Goal: Task Accomplishment & Management: Complete application form

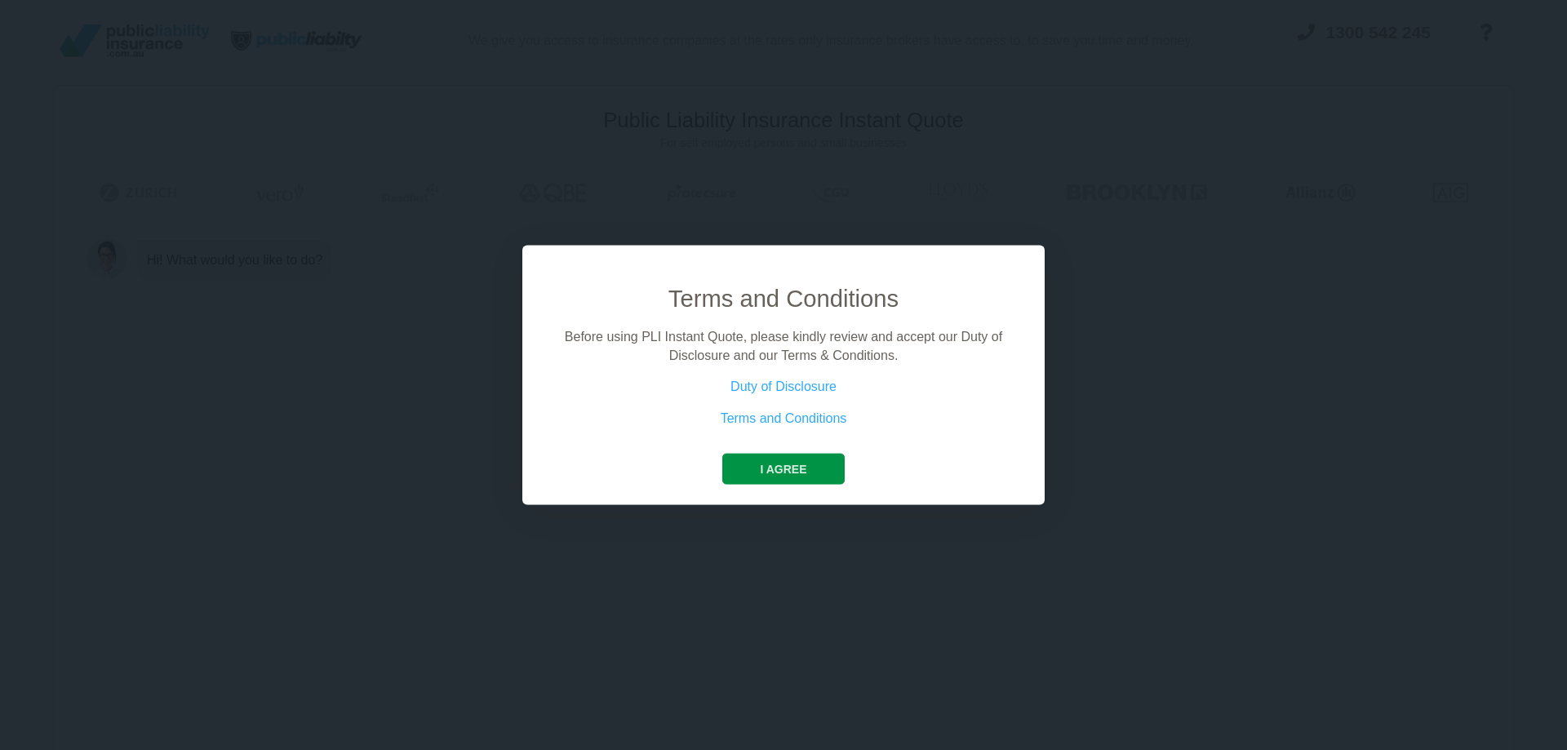
click at [777, 469] on button "I agree" at bounding box center [784, 469] width 122 height 31
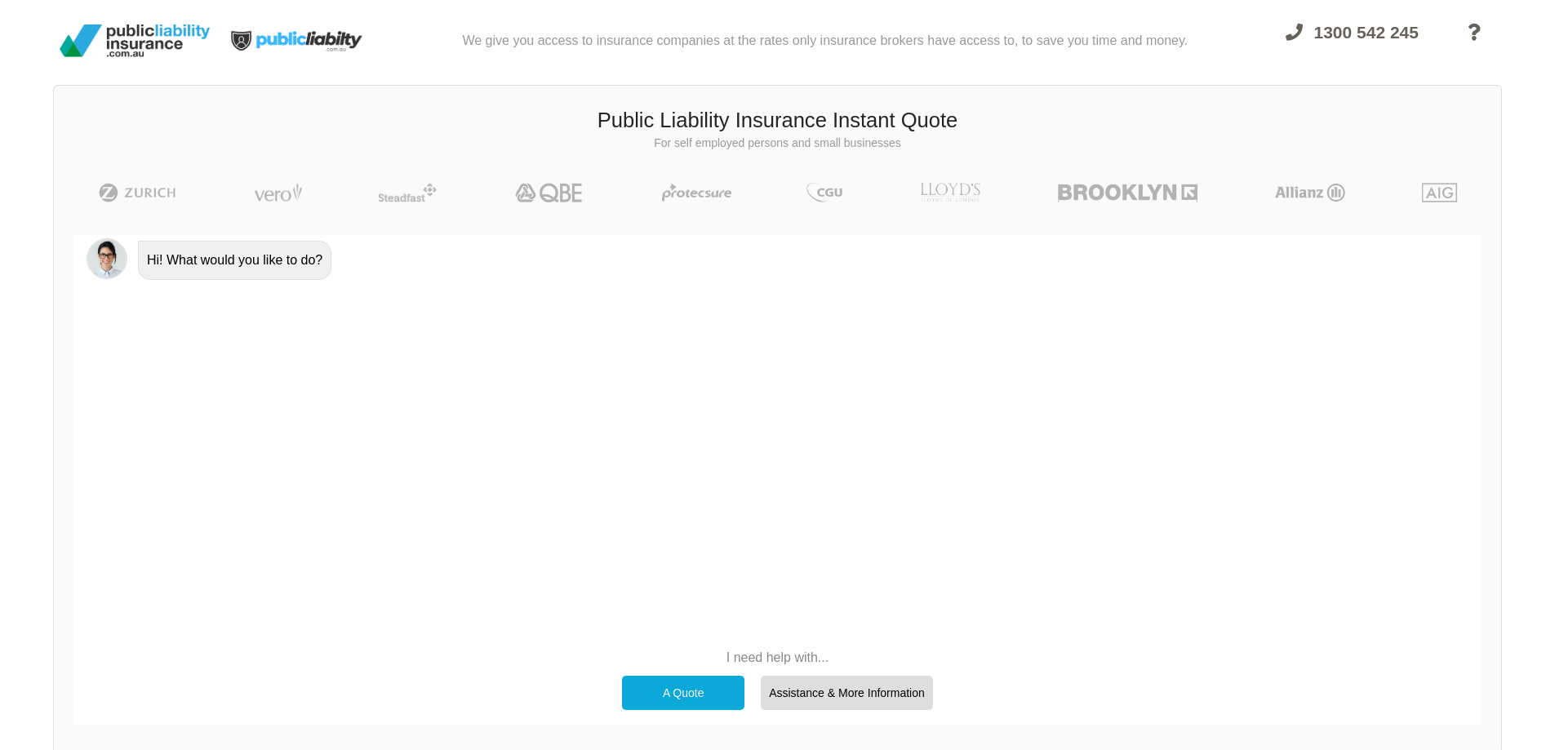
click at [704, 696] on div "A Quote" at bounding box center [683, 693] width 122 height 34
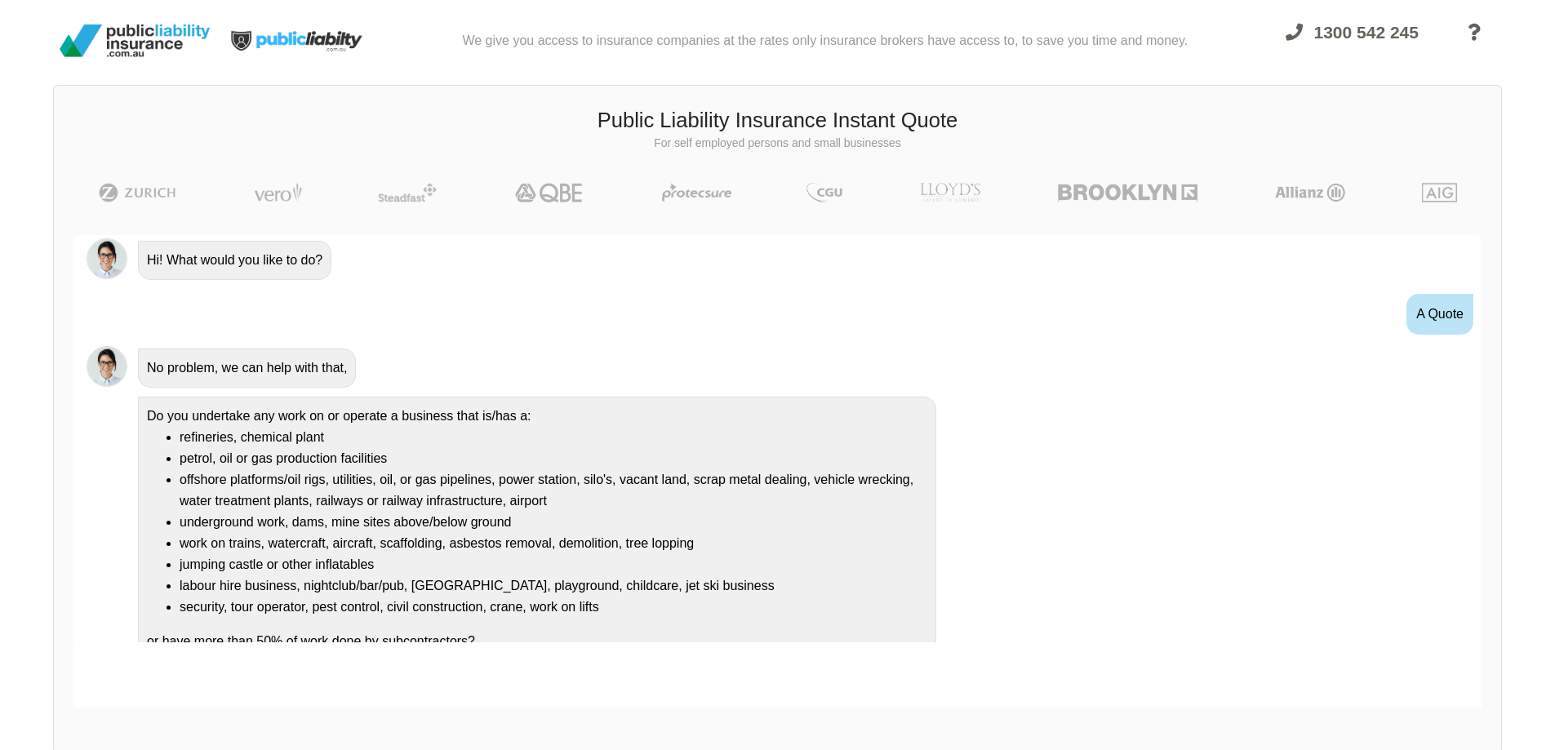
scroll to position [23, 0]
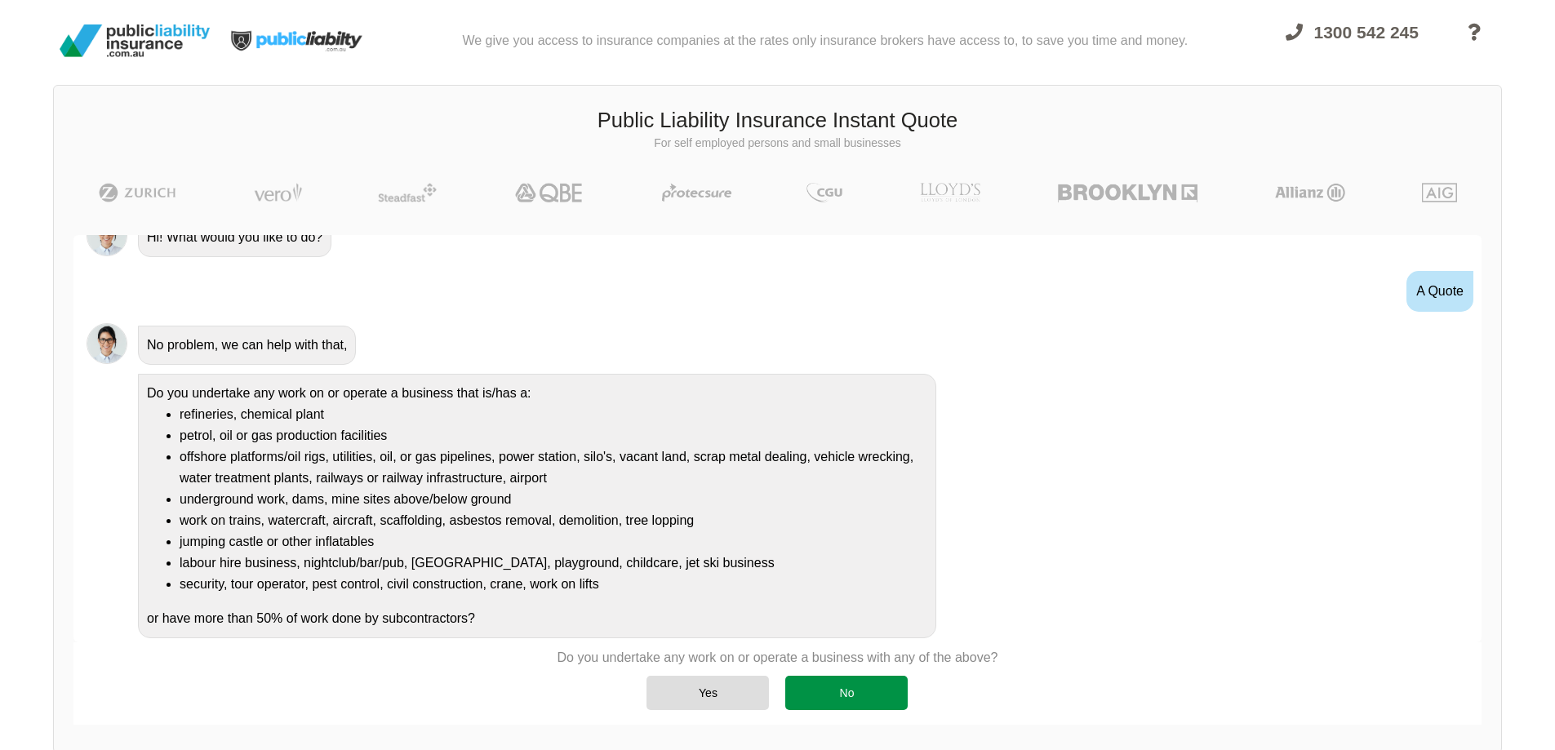
click at [818, 688] on div "No" at bounding box center [846, 693] width 122 height 34
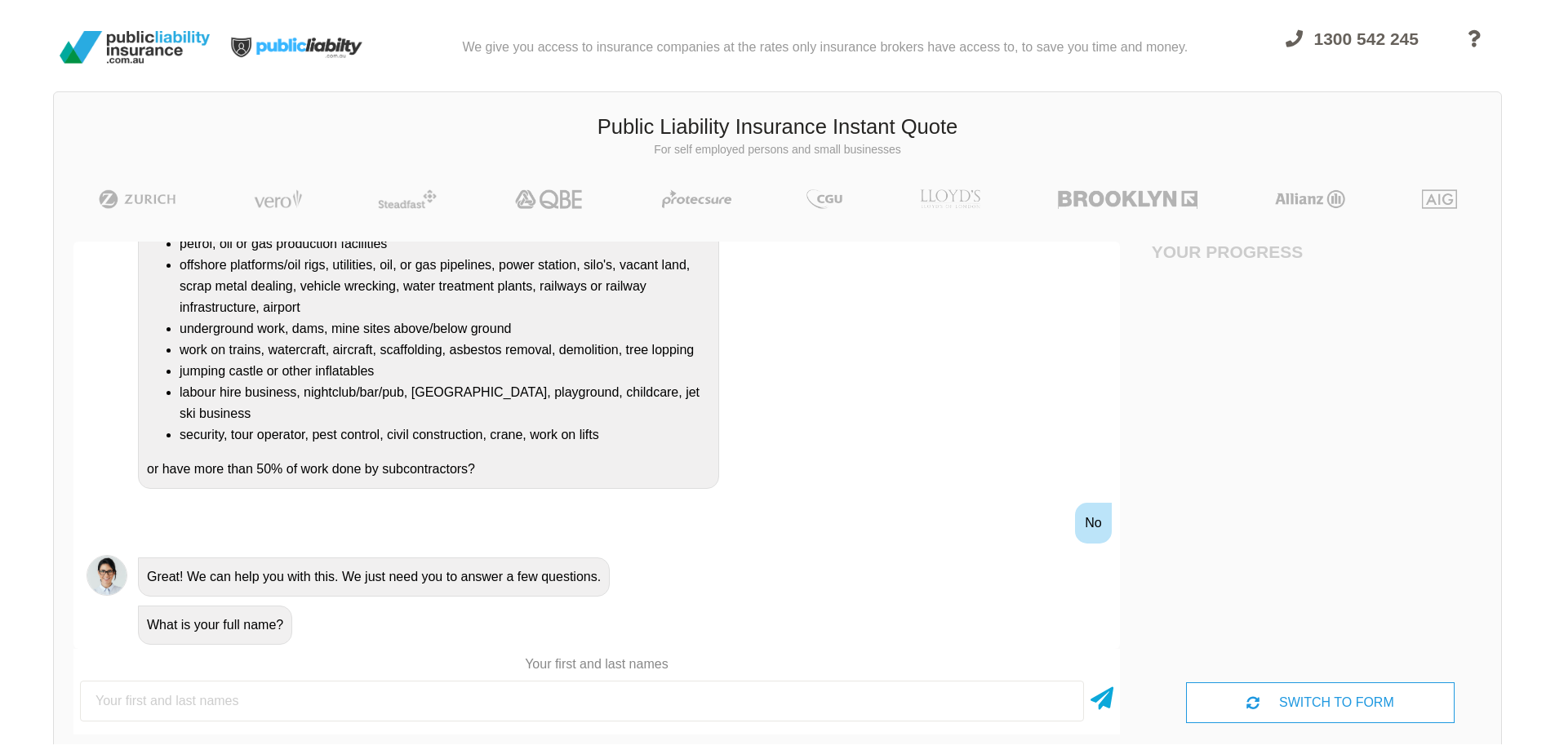
scroll to position [0, 0]
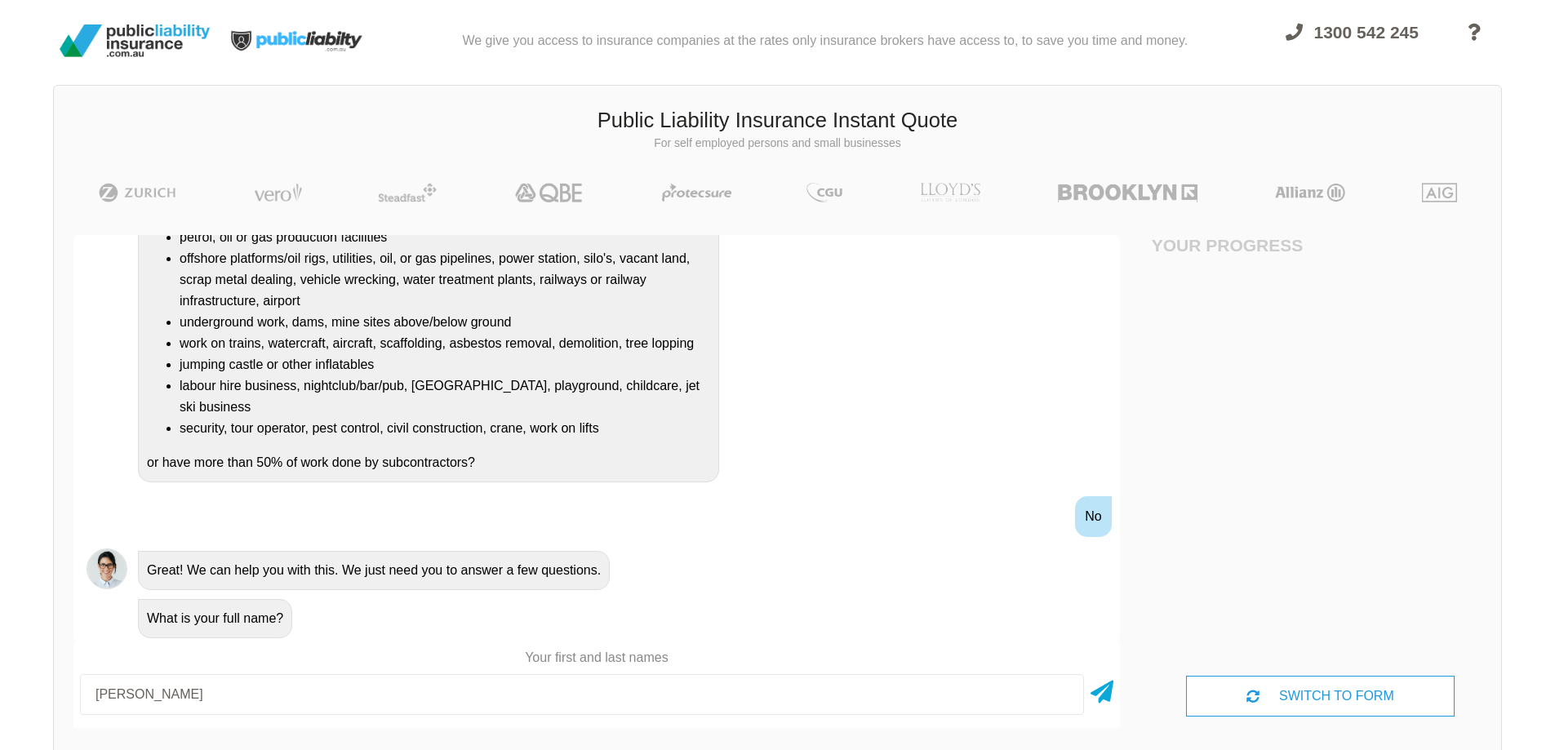
type input "[PERSON_NAME]"
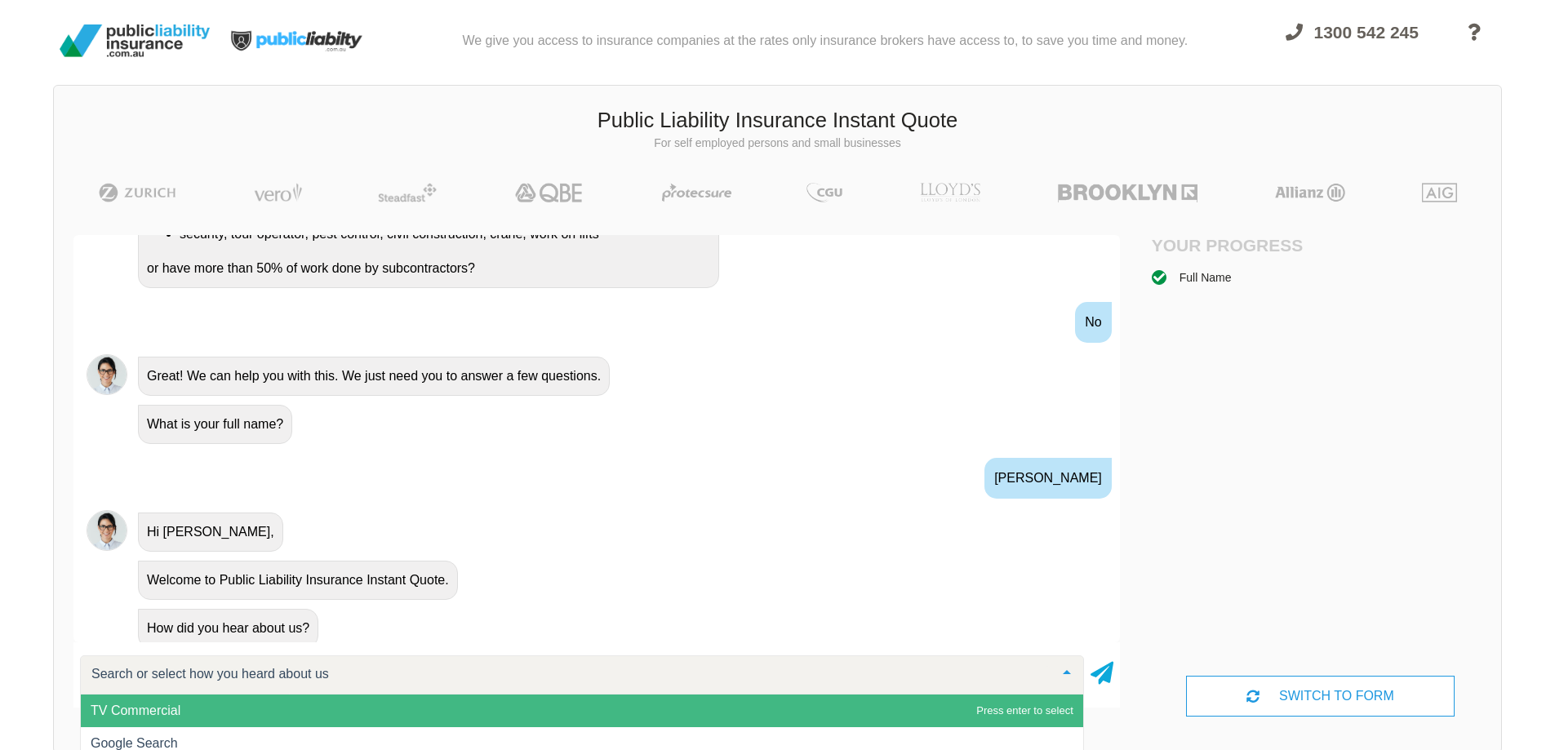
scroll to position [425, 0]
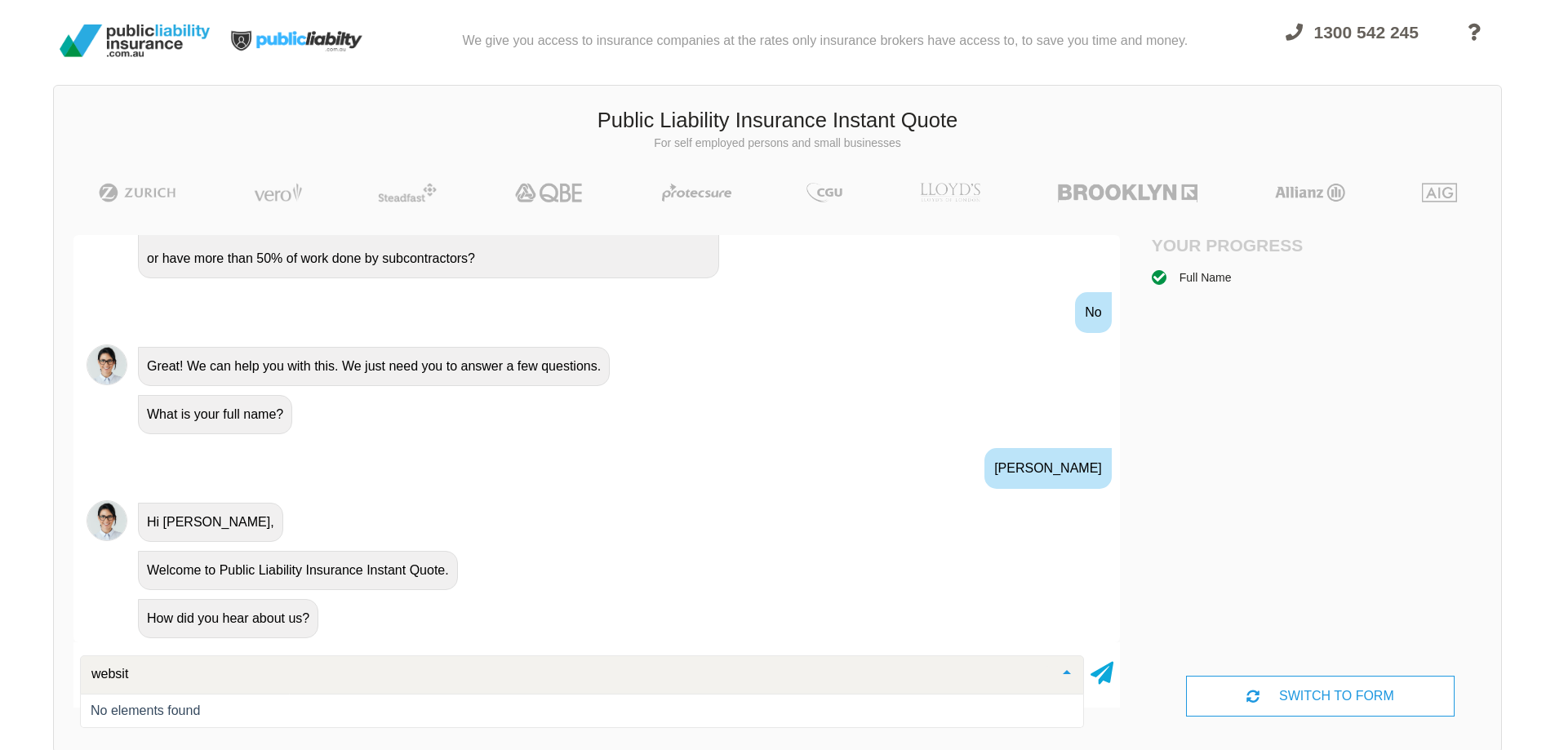
type input "website"
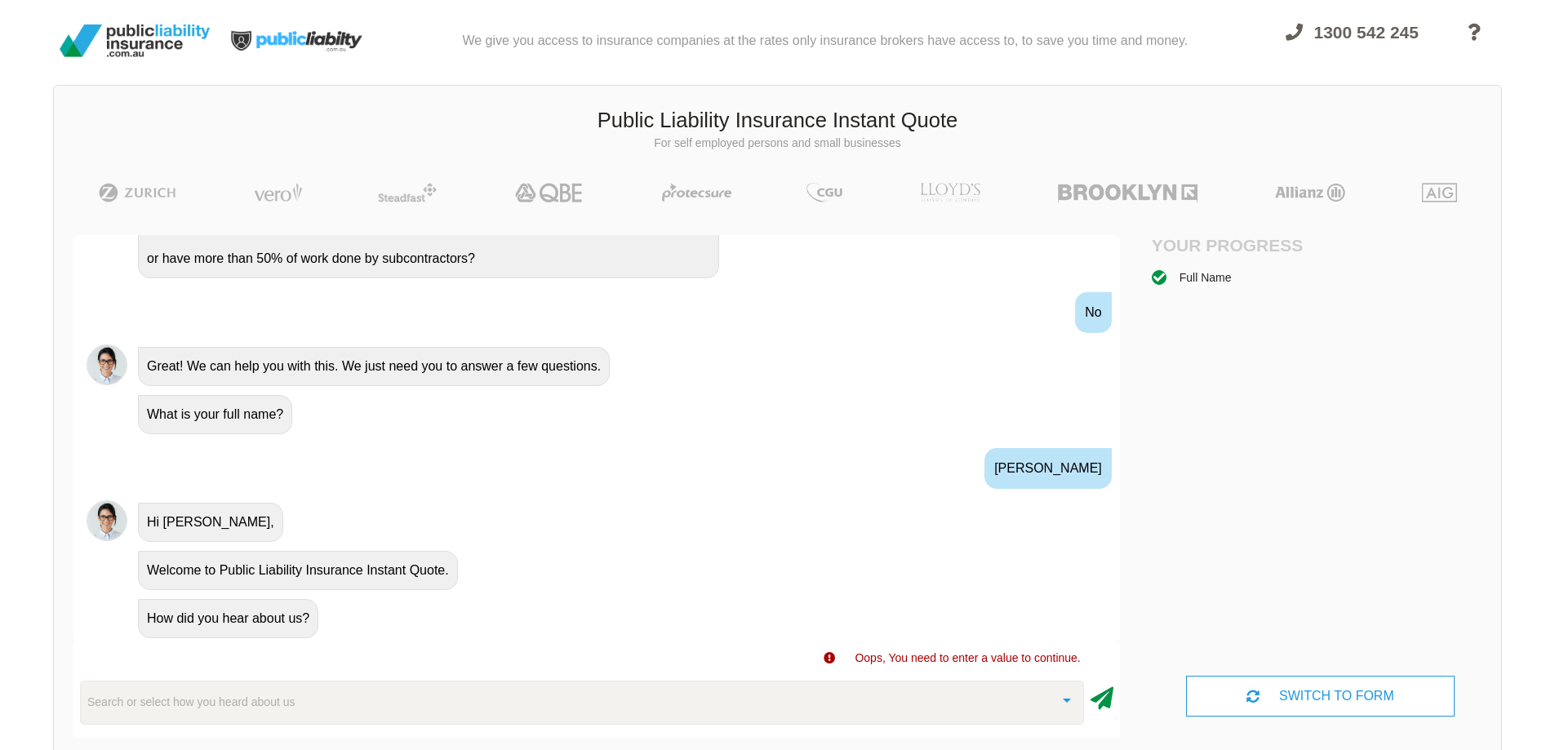
click at [1096, 700] on icon at bounding box center [1102, 695] width 23 height 29
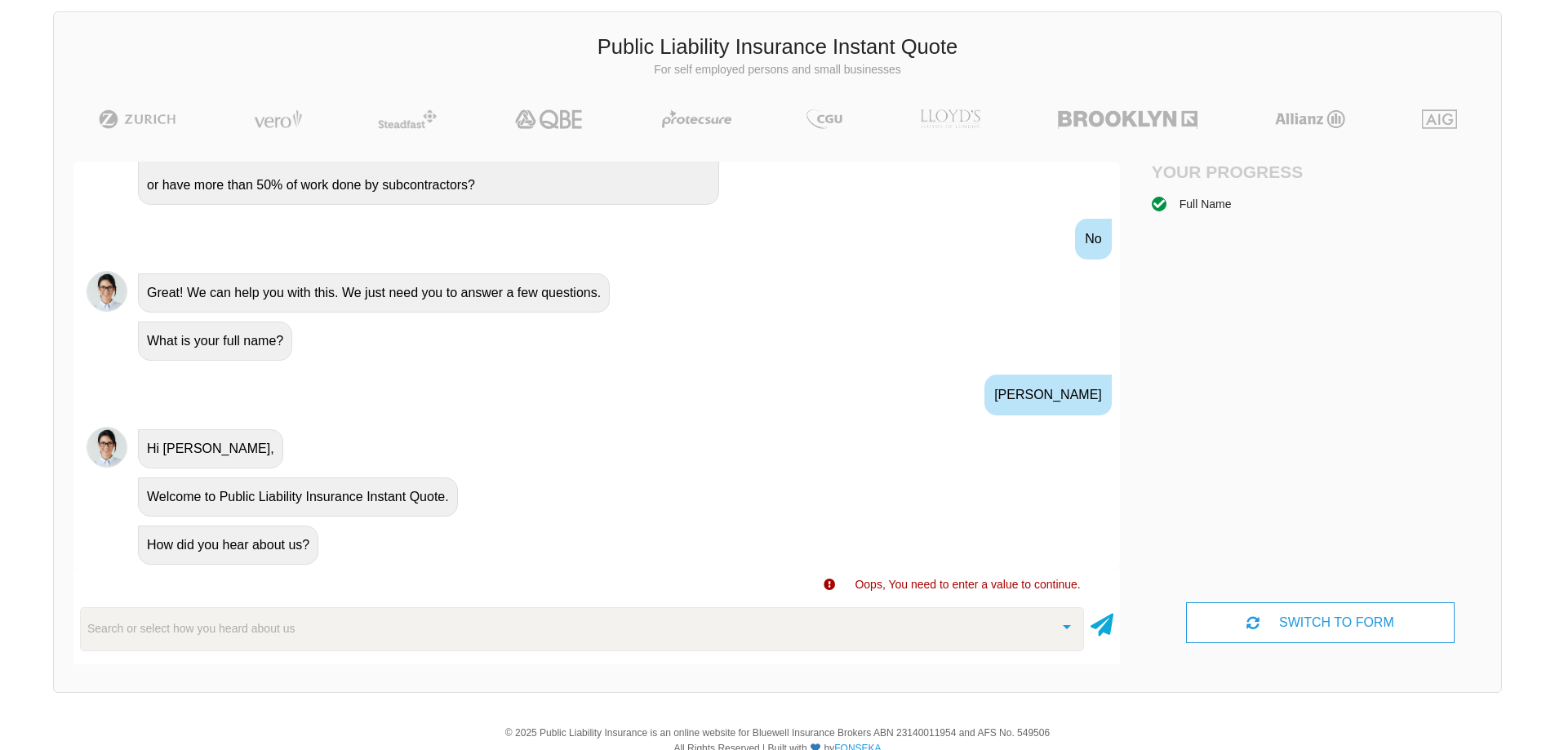
scroll to position [44, 0]
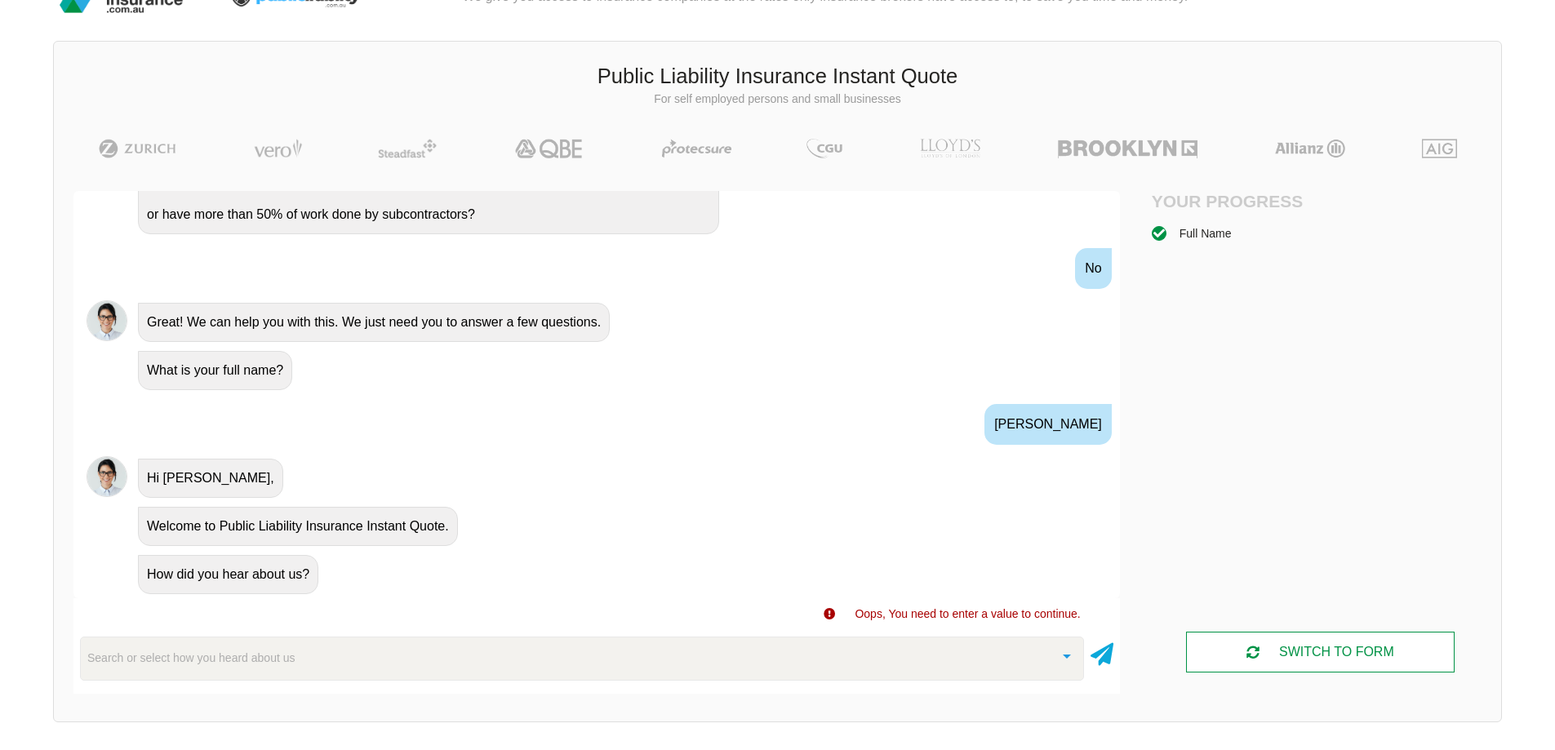
click at [1277, 645] on div "SWITCH TO FORM" at bounding box center [1320, 652] width 268 height 41
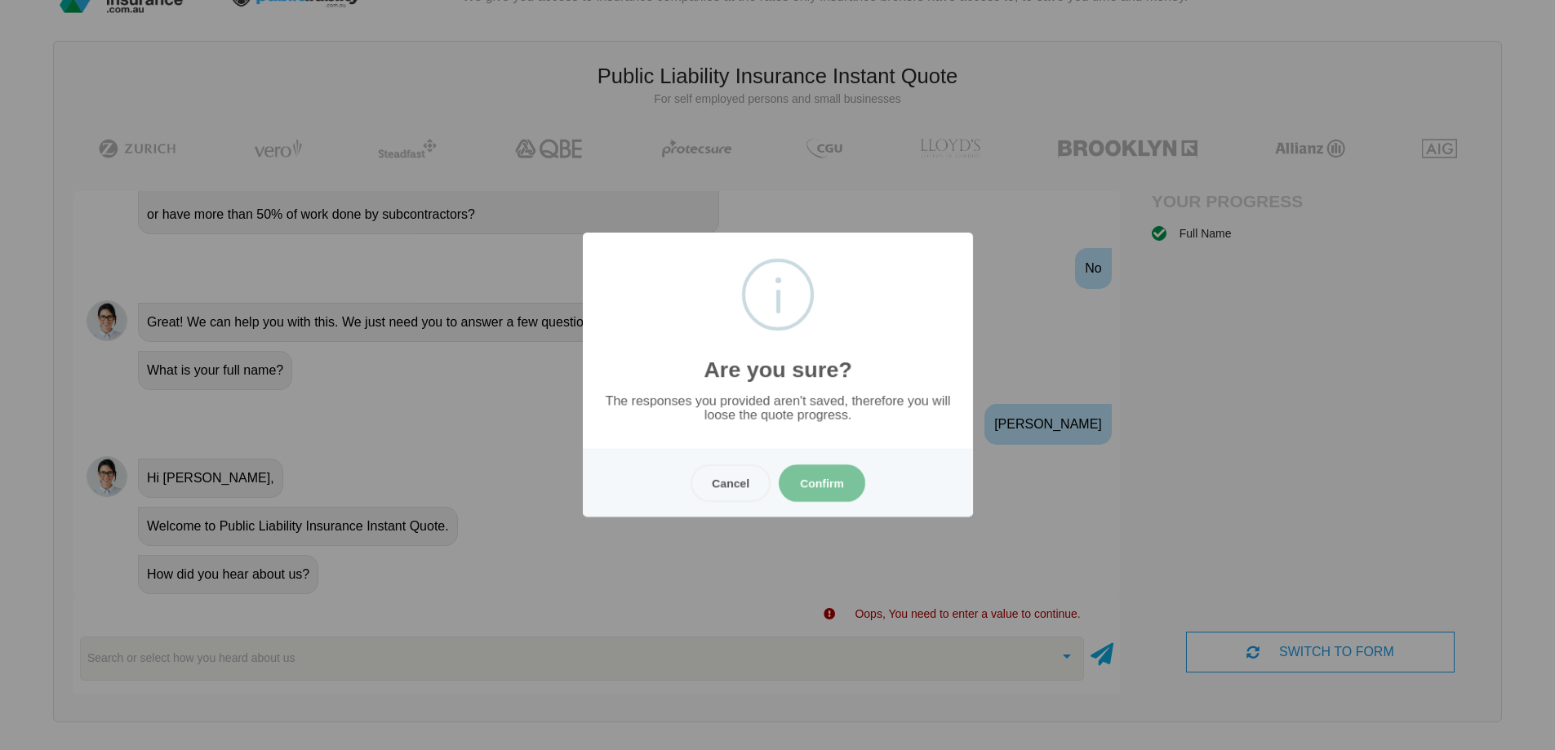
click at [841, 483] on button "Confirm" at bounding box center [822, 484] width 87 height 38
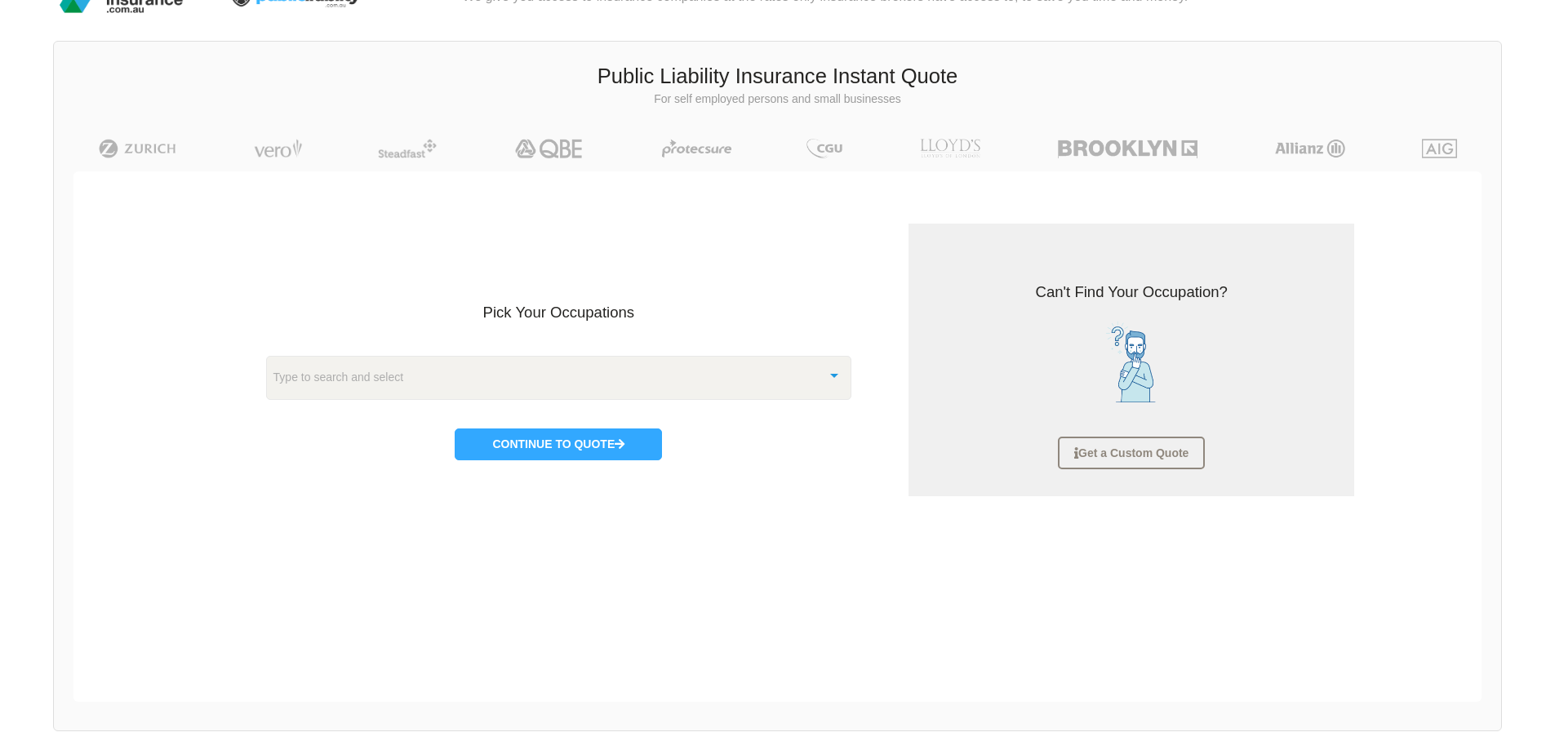
scroll to position [41, 0]
click at [549, 447] on button "Continue to Quote" at bounding box center [558, 447] width 207 height 31
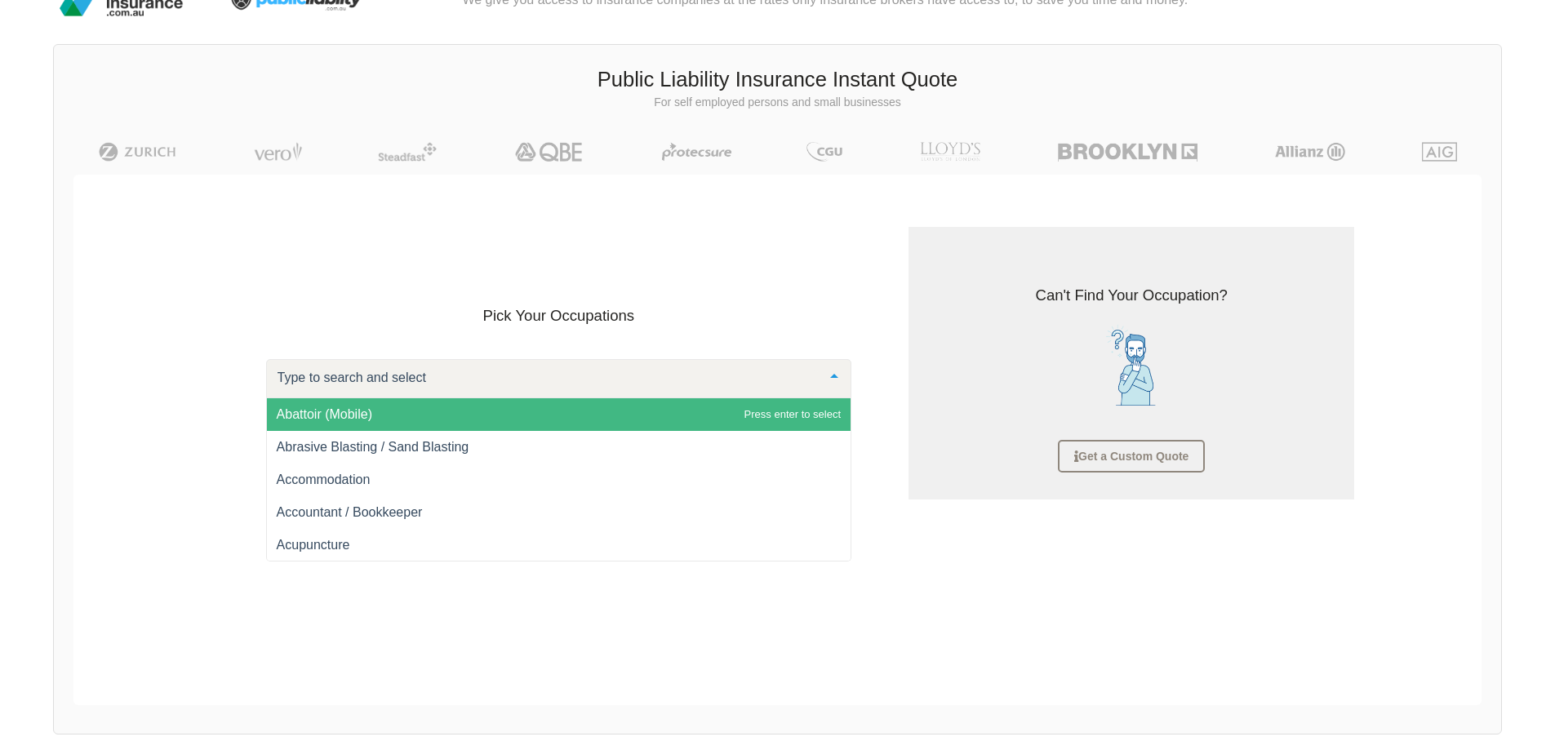
click at [473, 391] on div at bounding box center [559, 378] width 586 height 39
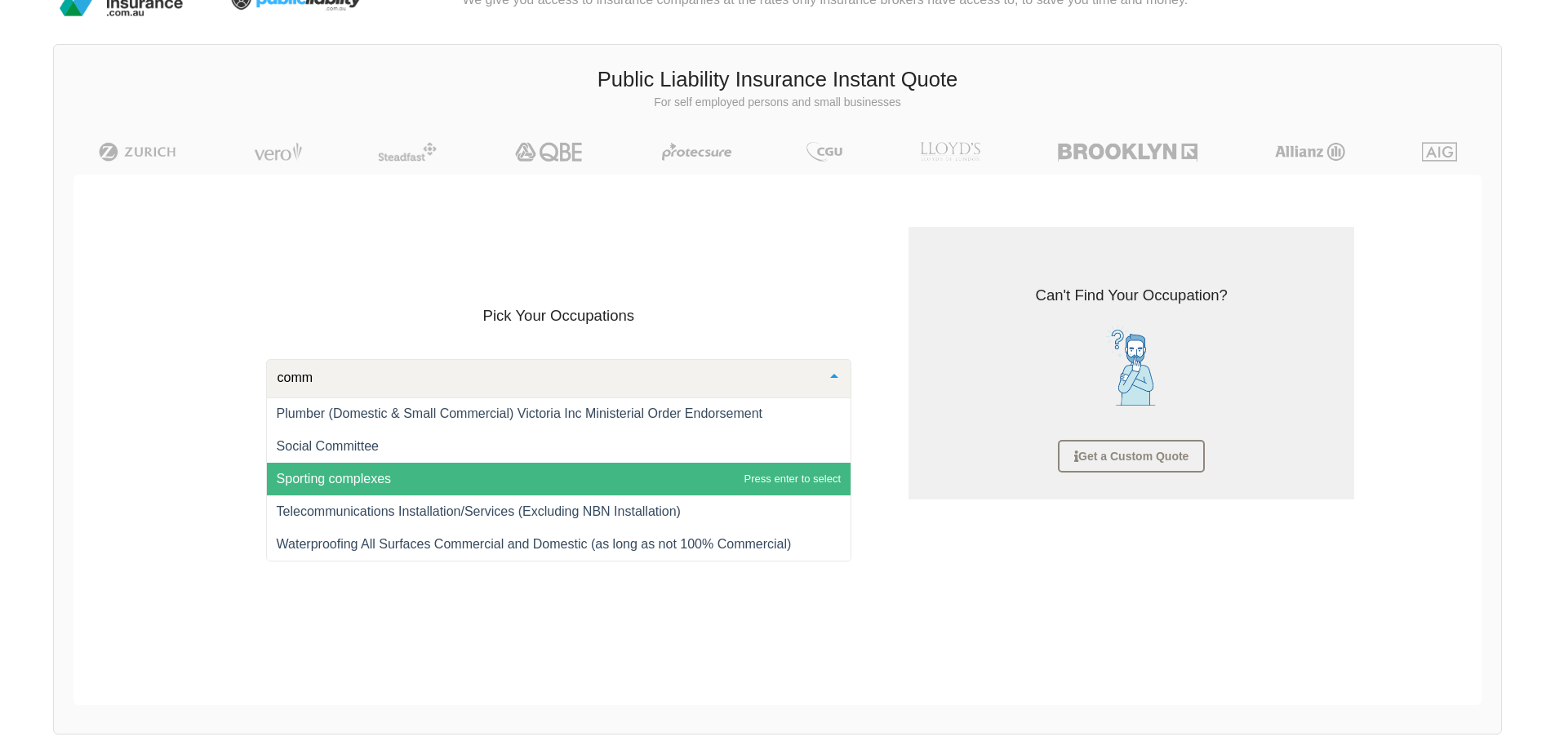
scroll to position [621, 0]
type input "commu"
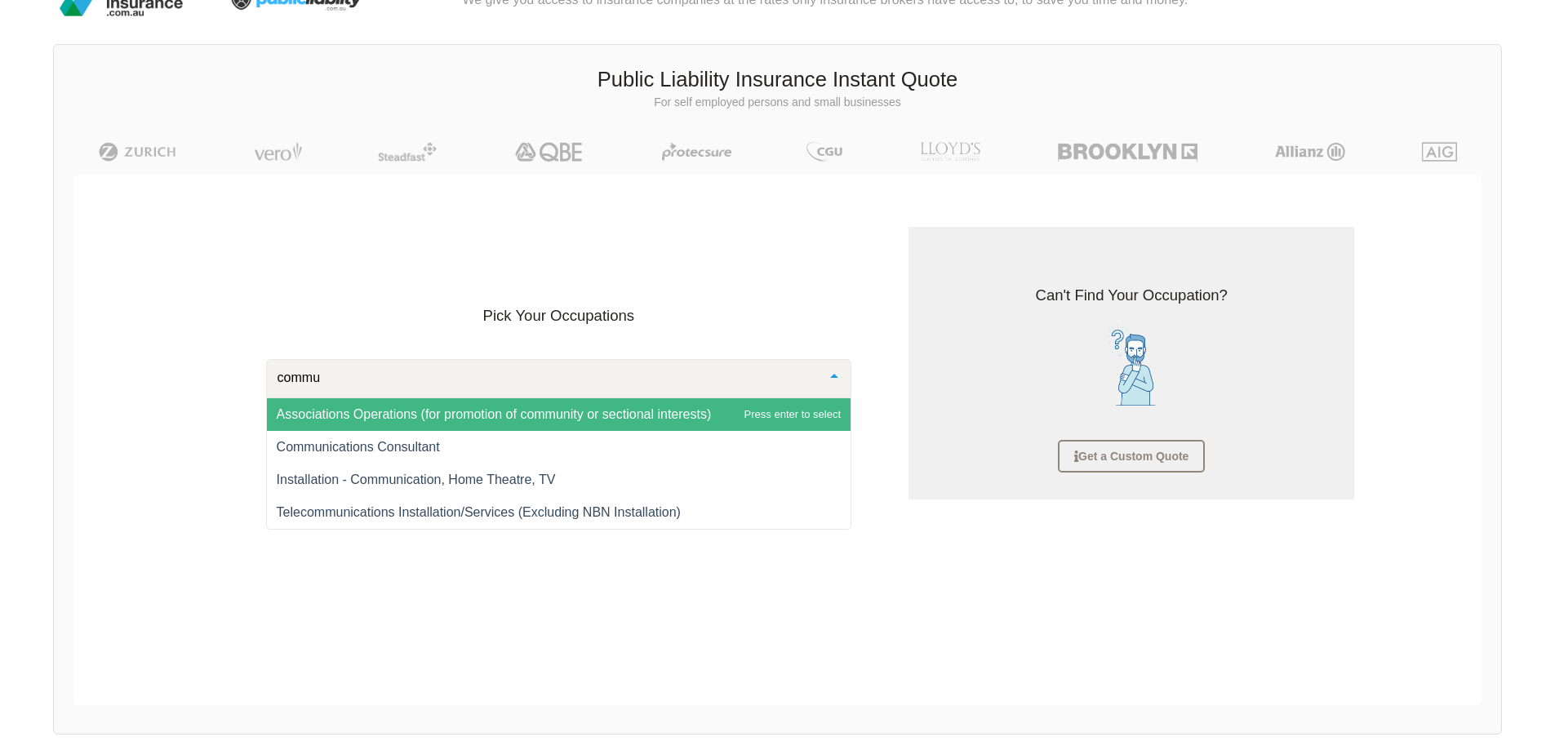
click at [527, 418] on span "Associations Operations (for promotion of community or sectional interests)" at bounding box center [494, 414] width 435 height 14
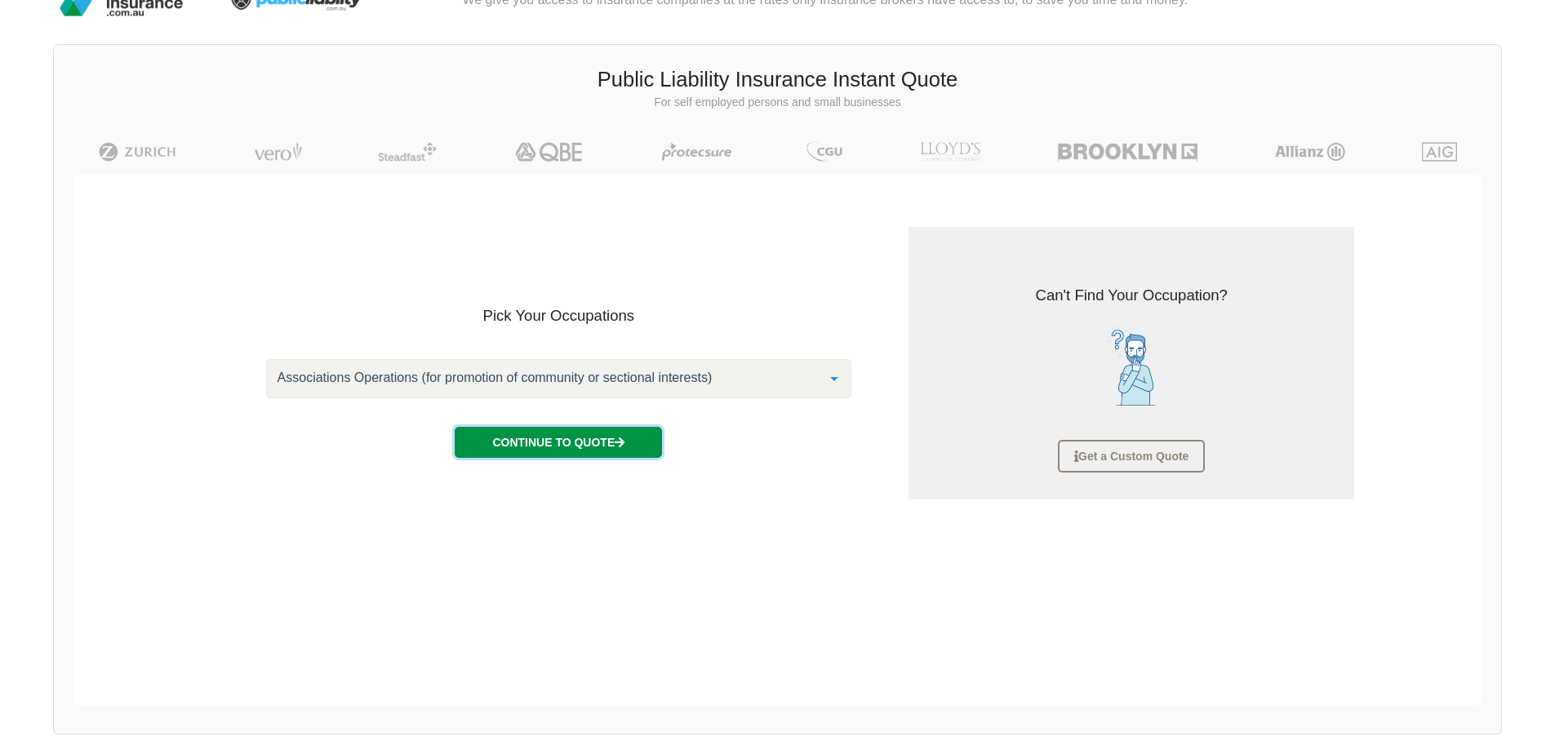
click at [533, 436] on button "Continue to Quote" at bounding box center [558, 442] width 207 height 31
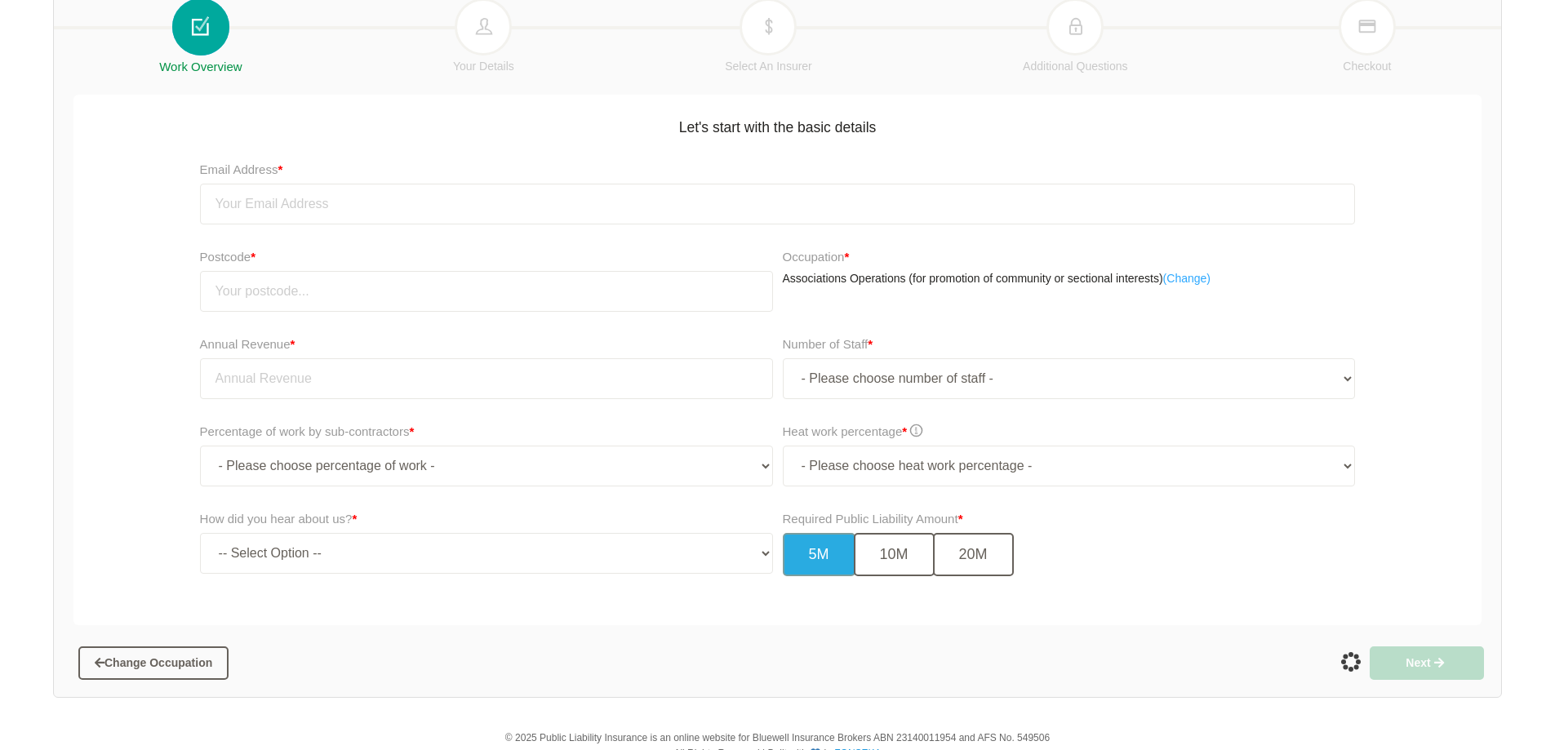
scroll to position [278, 0]
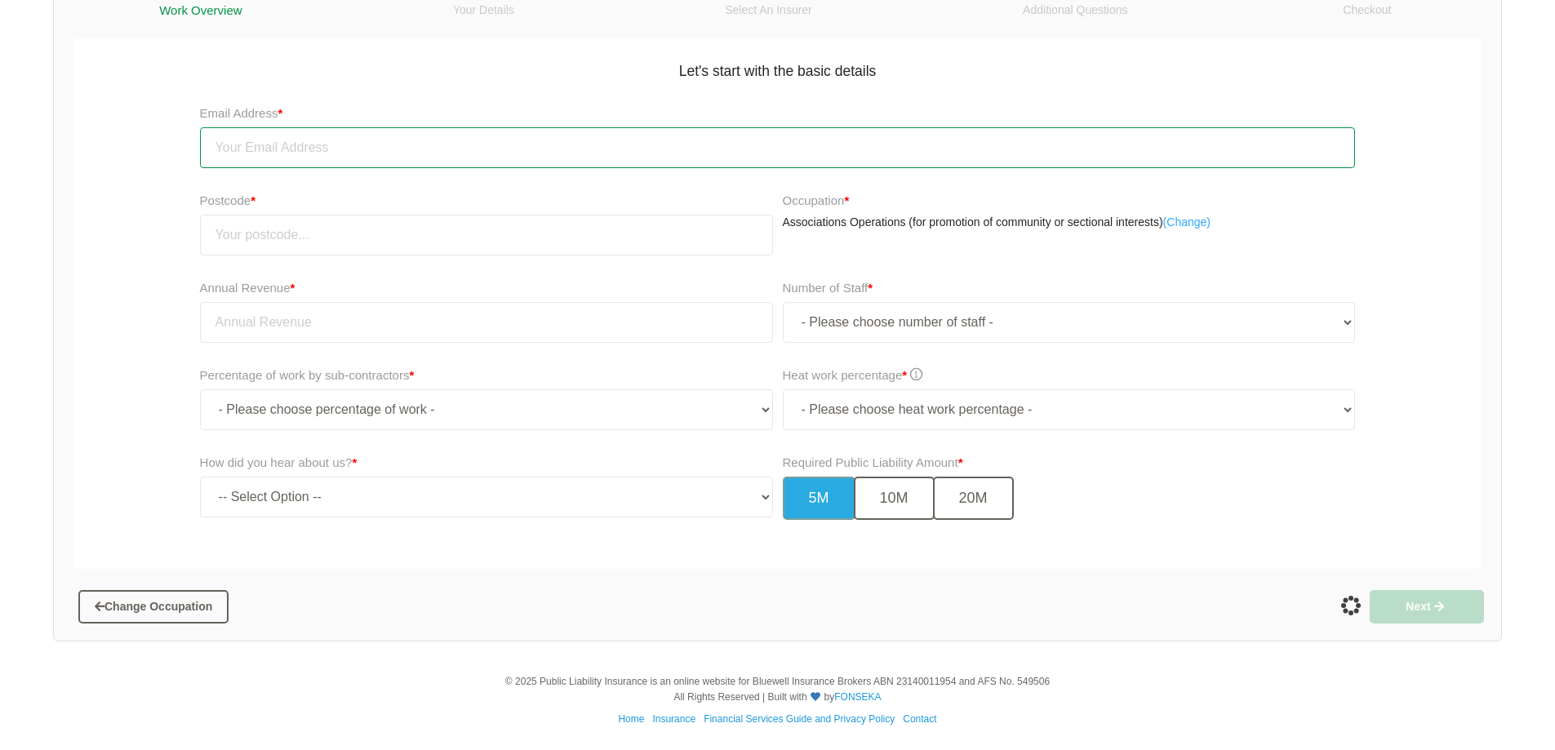
click at [319, 155] on input "email" at bounding box center [778, 147] width 1156 height 41
type input "[EMAIL_ADDRESS][DOMAIN_NAME]"
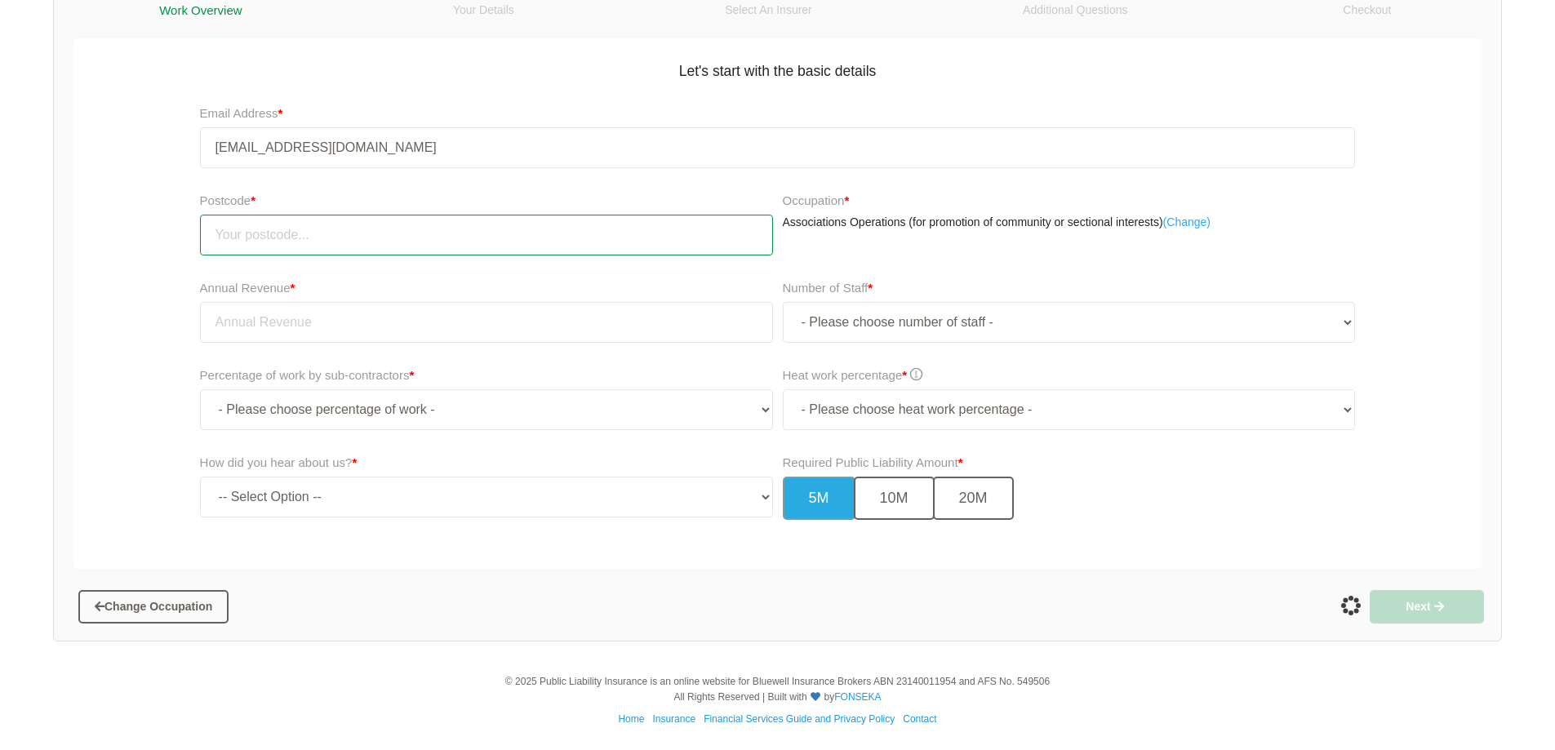
click at [323, 230] on input "number" at bounding box center [486, 235] width 573 height 41
click at [323, 230] on input "3177" at bounding box center [486, 235] width 573 height 41
type input "3177"
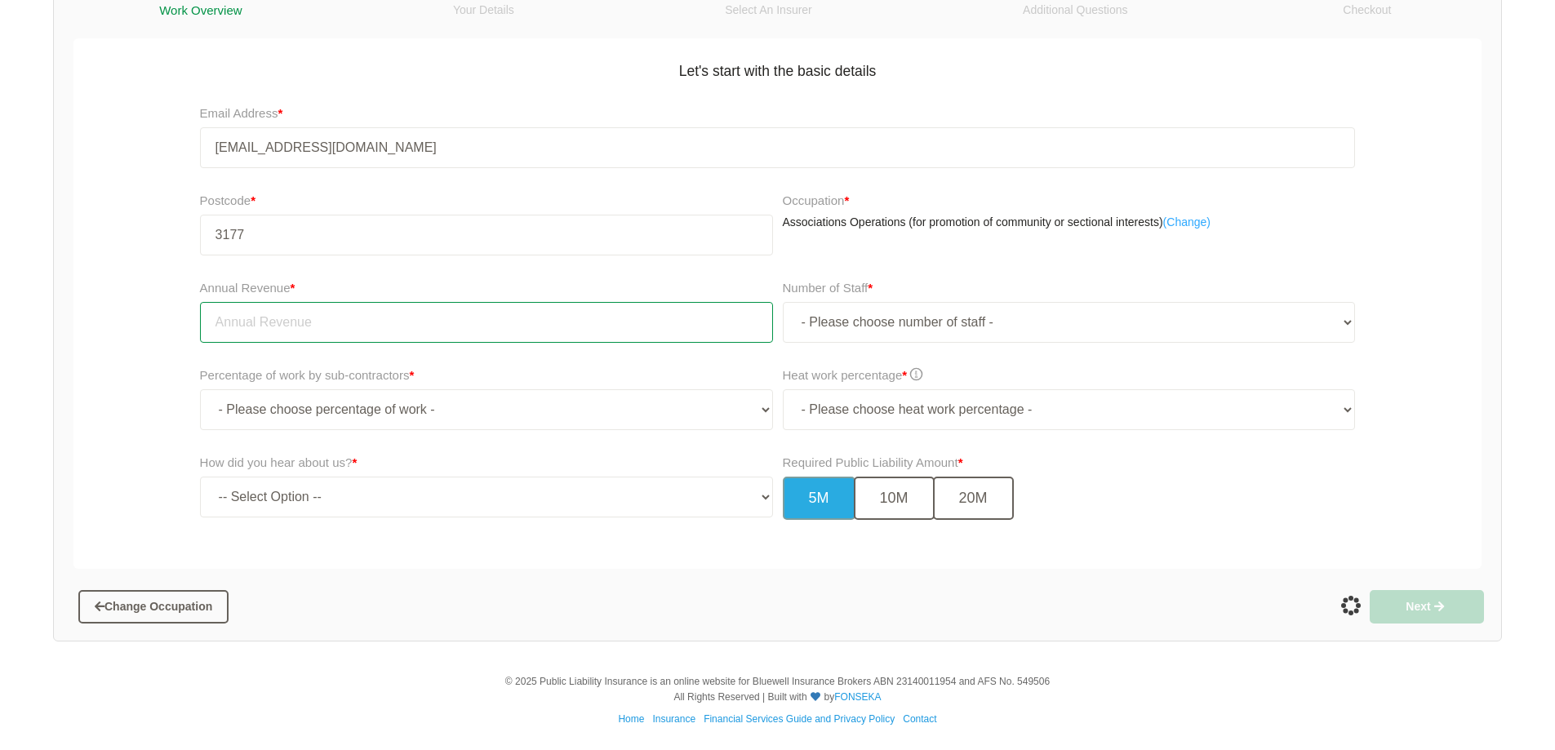
click at [370, 320] on input "tel" at bounding box center [486, 322] width 573 height 41
type input "50,000.00"
click at [611, 372] on div "Percentage of work by sub-contractors * - Please choose percentage of work - 0%…" at bounding box center [486, 398] width 573 height 64
click at [1178, 220] on link "( Change)" at bounding box center [1186, 223] width 47 height 16
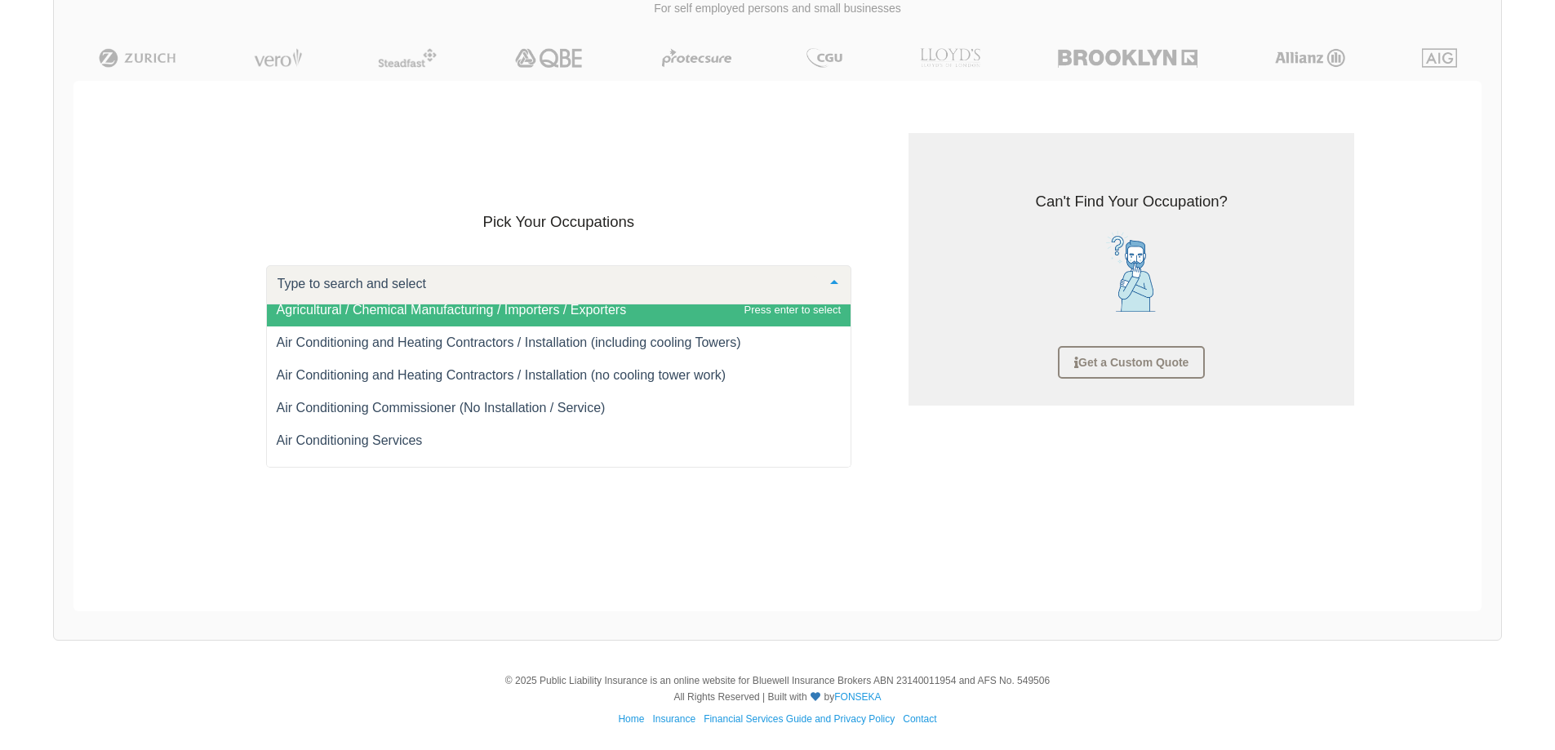
scroll to position [408, 0]
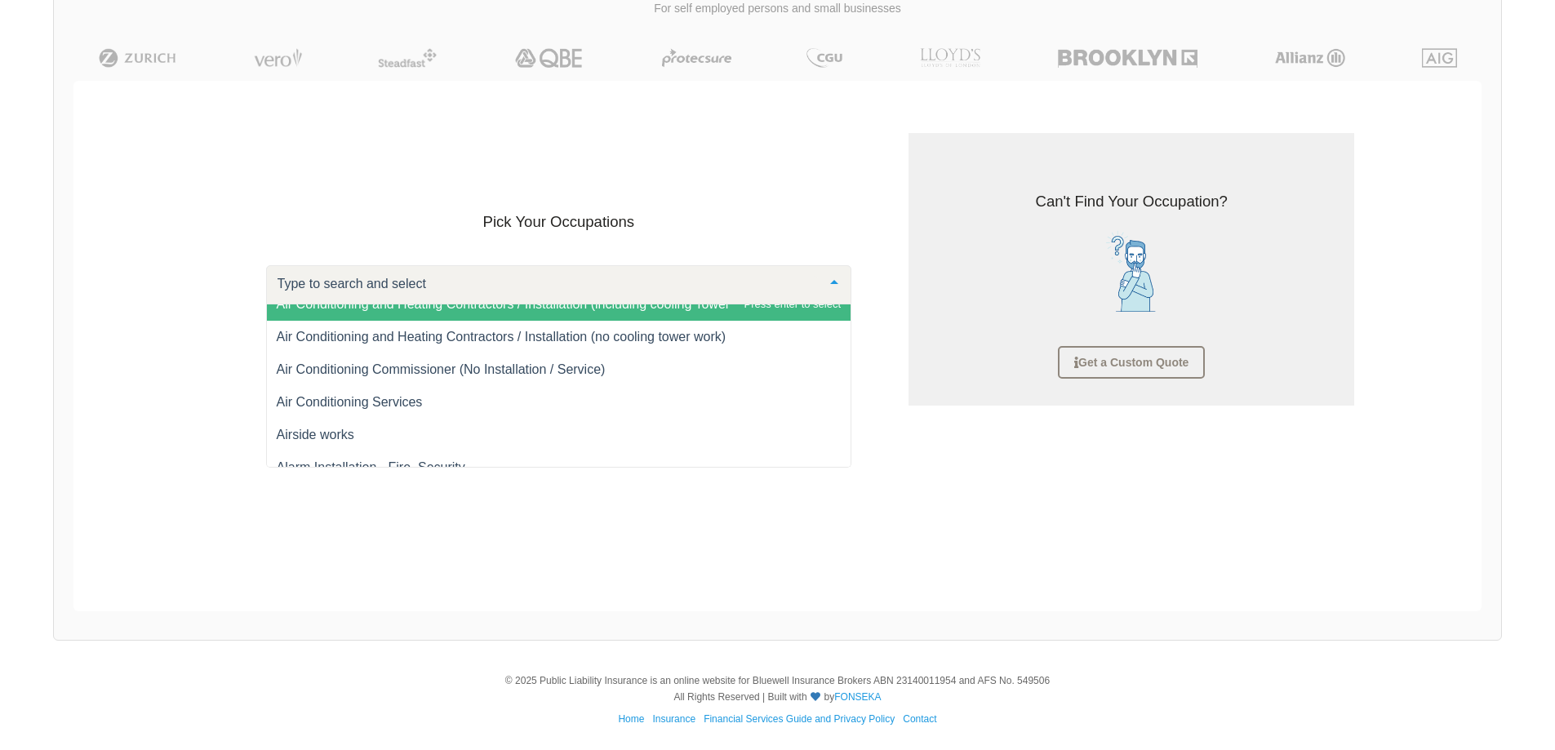
click at [629, 281] on input "text" at bounding box center [545, 284] width 545 height 16
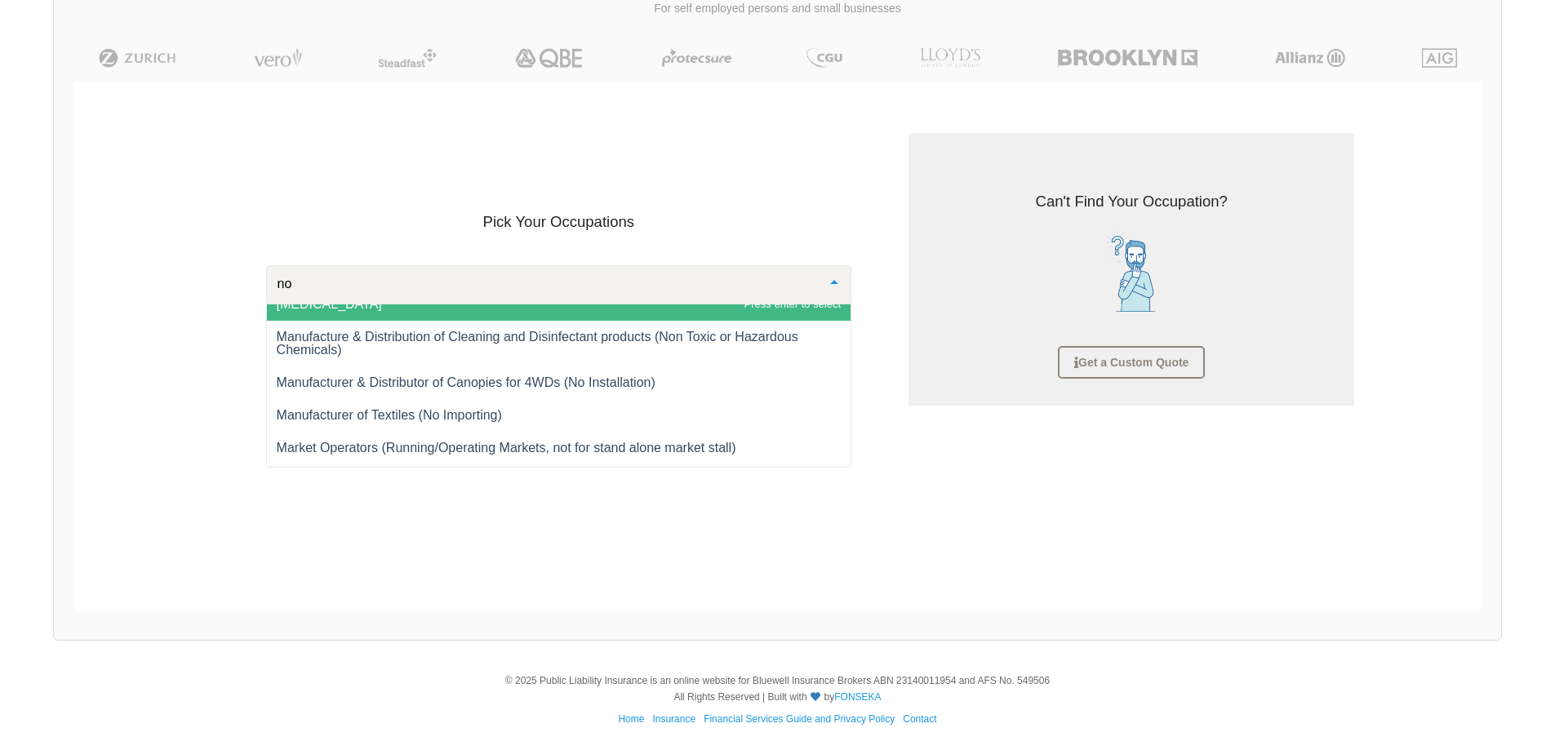
type input "not"
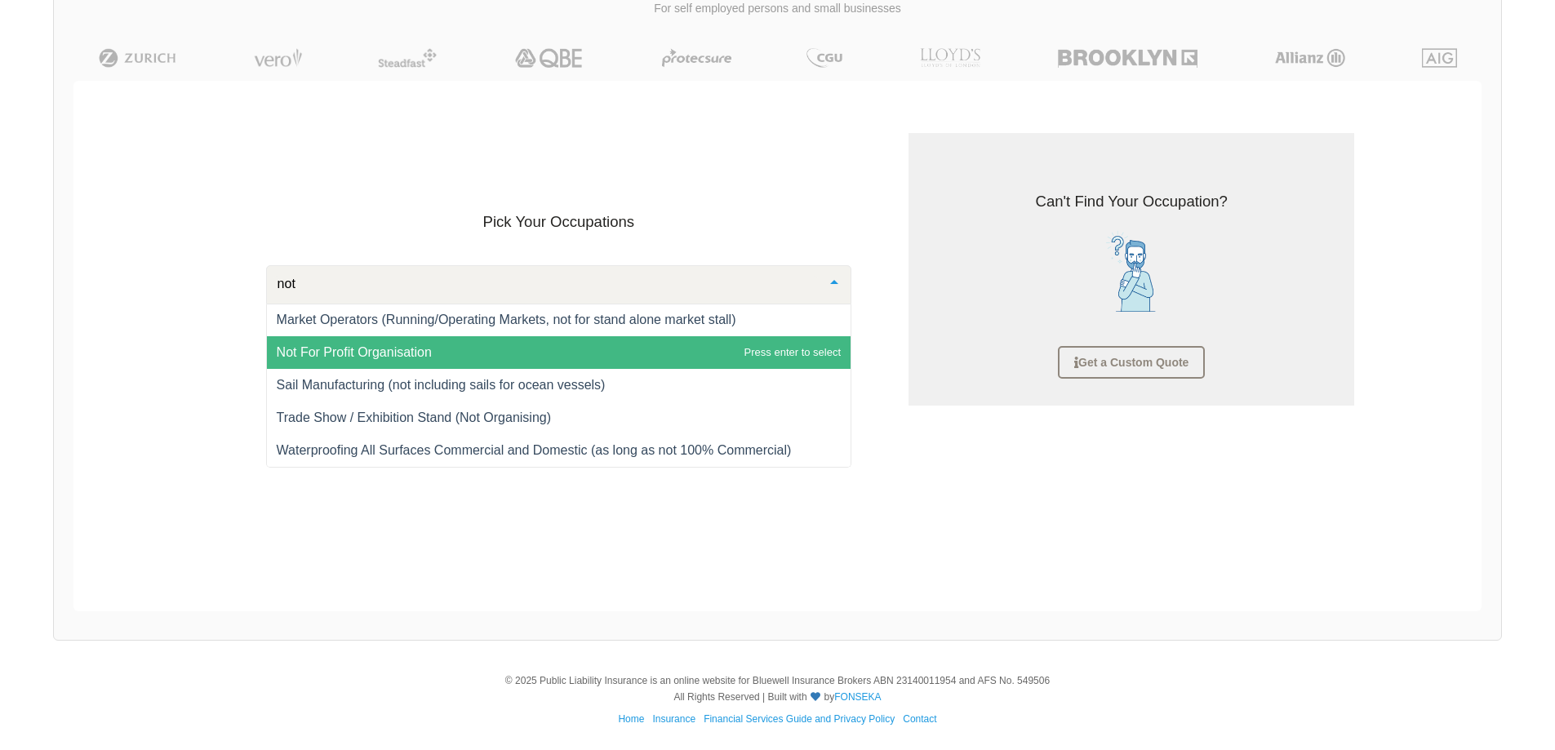
click at [340, 347] on span "Not For Profit Organisation" at bounding box center [354, 352] width 155 height 14
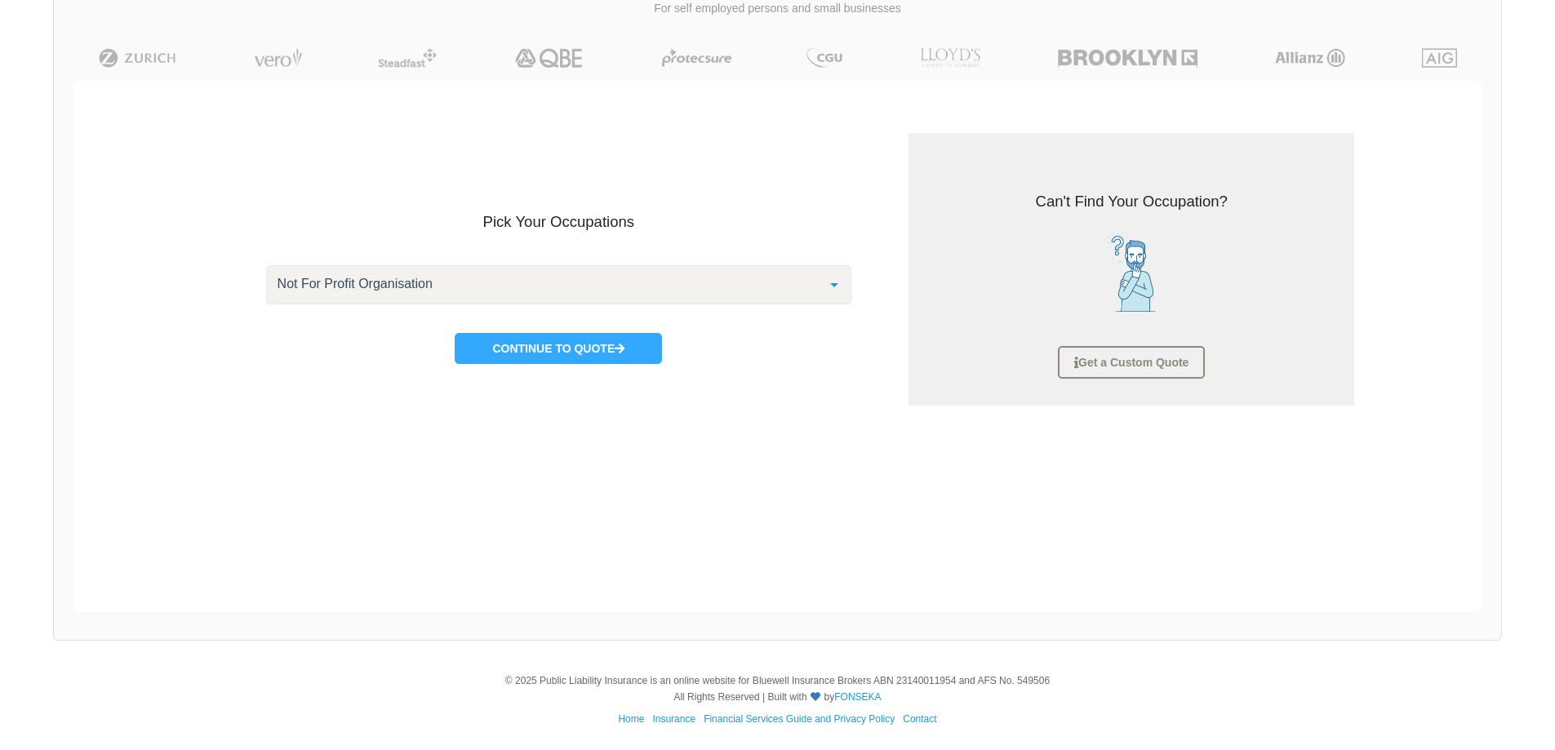
scroll to position [408, 0]
click at [473, 338] on button "Continue to Quote" at bounding box center [558, 348] width 207 height 31
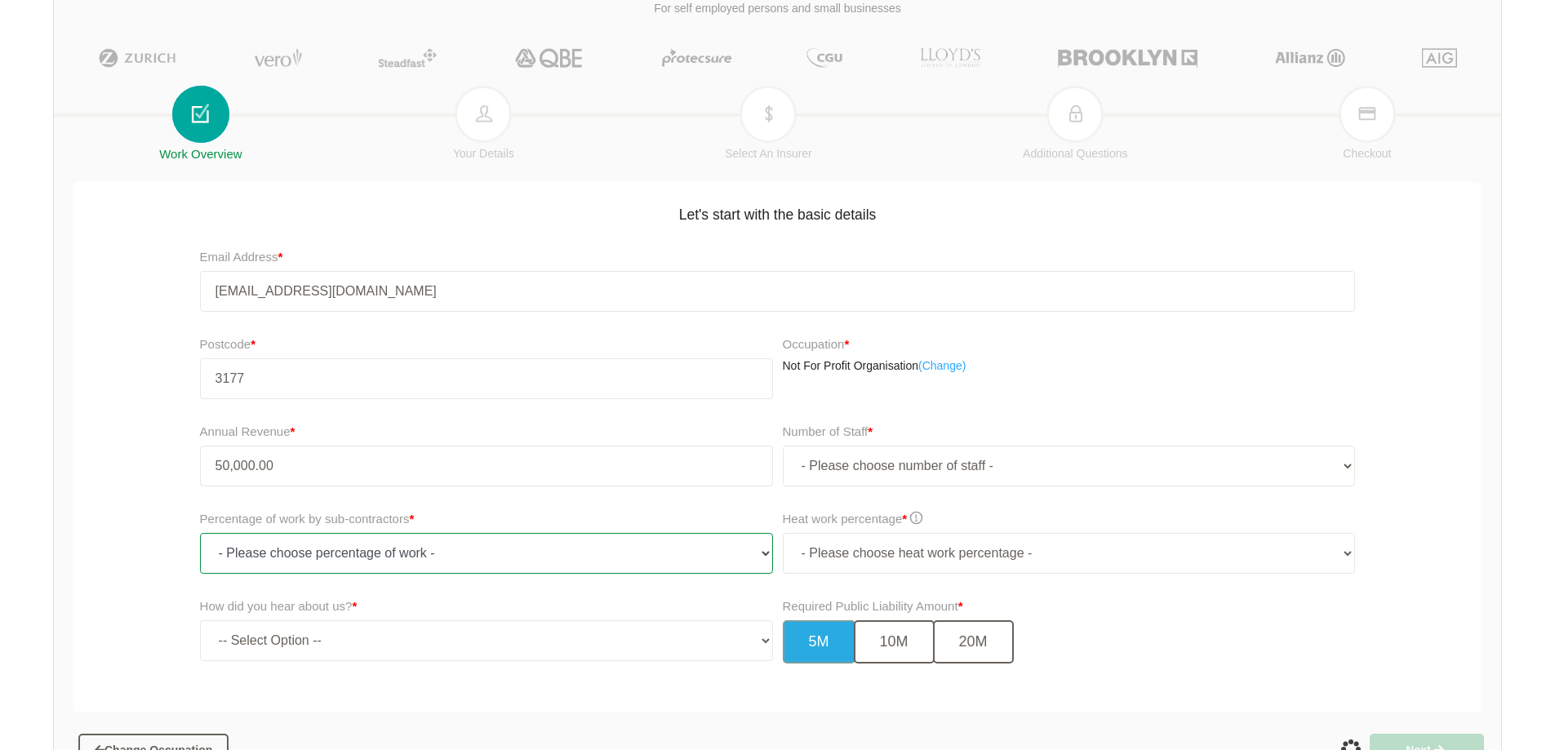
click at [382, 553] on select "- Please choose percentage of work - 0% 0 to 9.99% 10% to 19.99% 20% to 29.99% …" at bounding box center [486, 553] width 573 height 41
select select ">50"
click at [200, 533] on select "- Please choose percentage of work - 0% 0 to 9.99% 10% to 19.99% 20% to 29.99% …" at bounding box center [486, 553] width 573 height 41
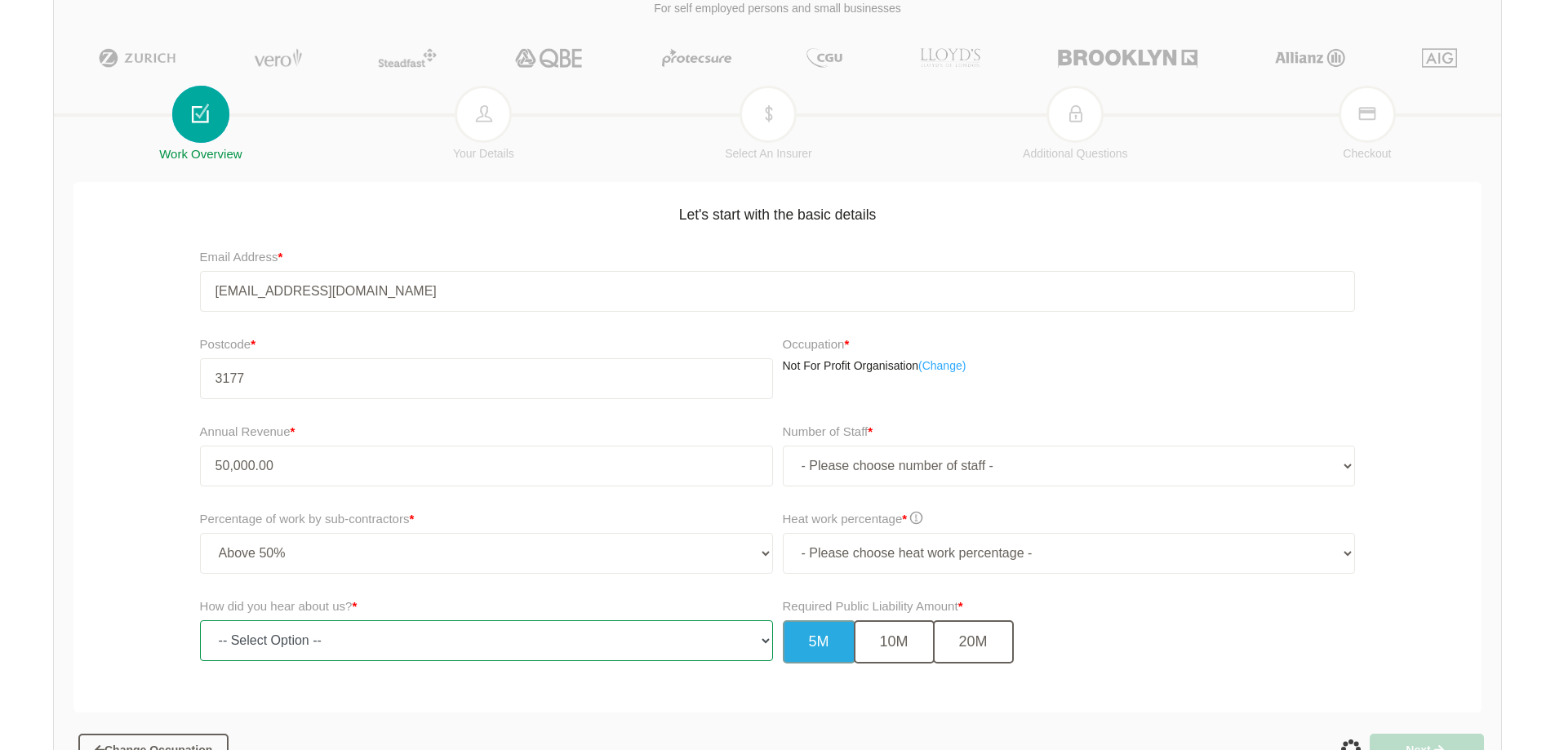
click at [367, 651] on select "-- Select Option -- TV Commercial Google Search Bing Search Referred by Someone…" at bounding box center [486, 640] width 573 height 41
select select "google"
click at [200, 620] on select "-- Select Option -- TV Commercial Google Search Bing Search Referred by Someone…" at bounding box center [486, 640] width 573 height 41
click at [973, 629] on button "20M" at bounding box center [973, 641] width 81 height 43
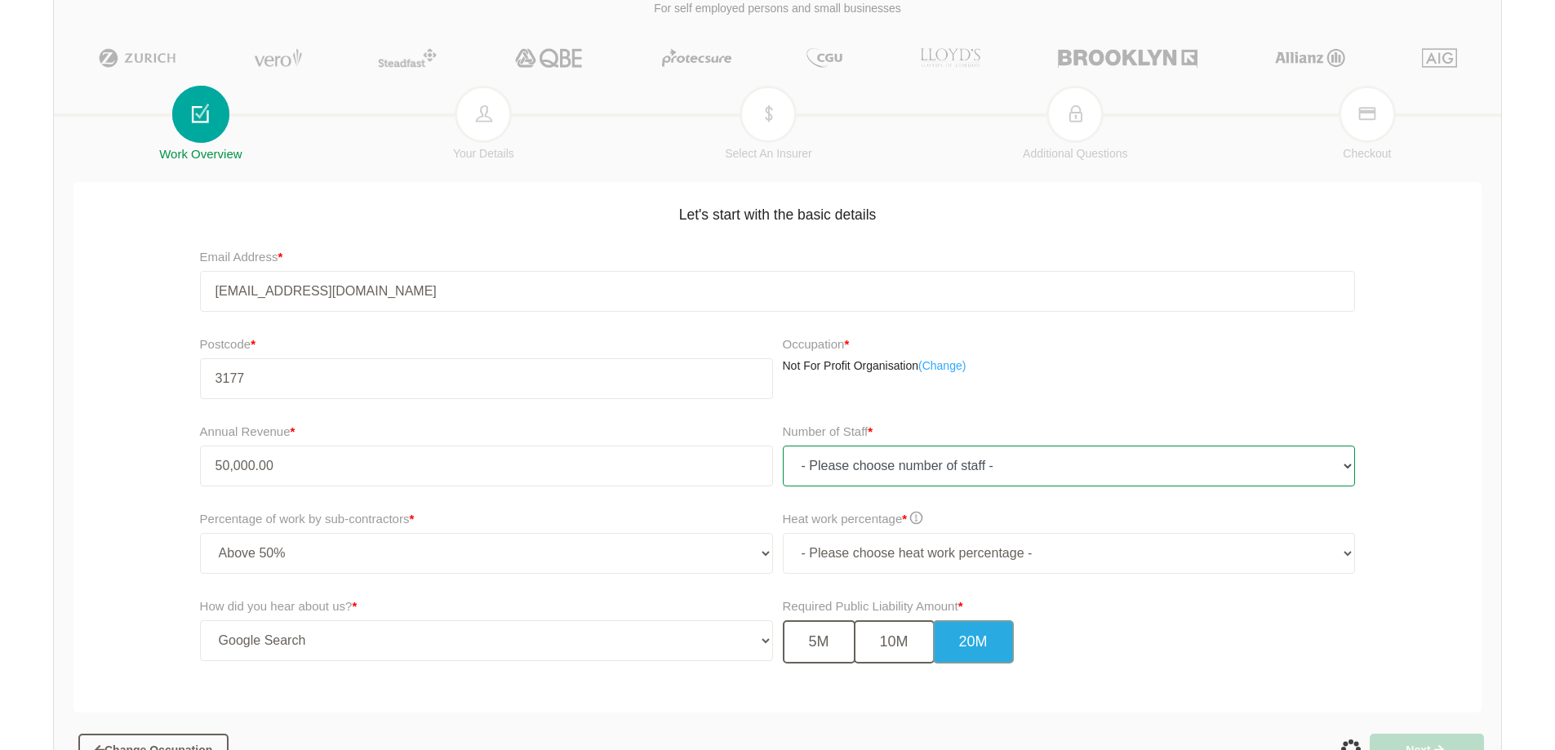
click at [1140, 474] on select "- Please choose number of staff - 1 2 3 4 5 6 7 8 9 10 11+" at bounding box center [1069, 466] width 573 height 41
select select "10"
click at [783, 446] on select "- Please choose number of staff - 1 2 3 4 5 6 7 8 9 10 11+" at bounding box center [1069, 466] width 573 height 41
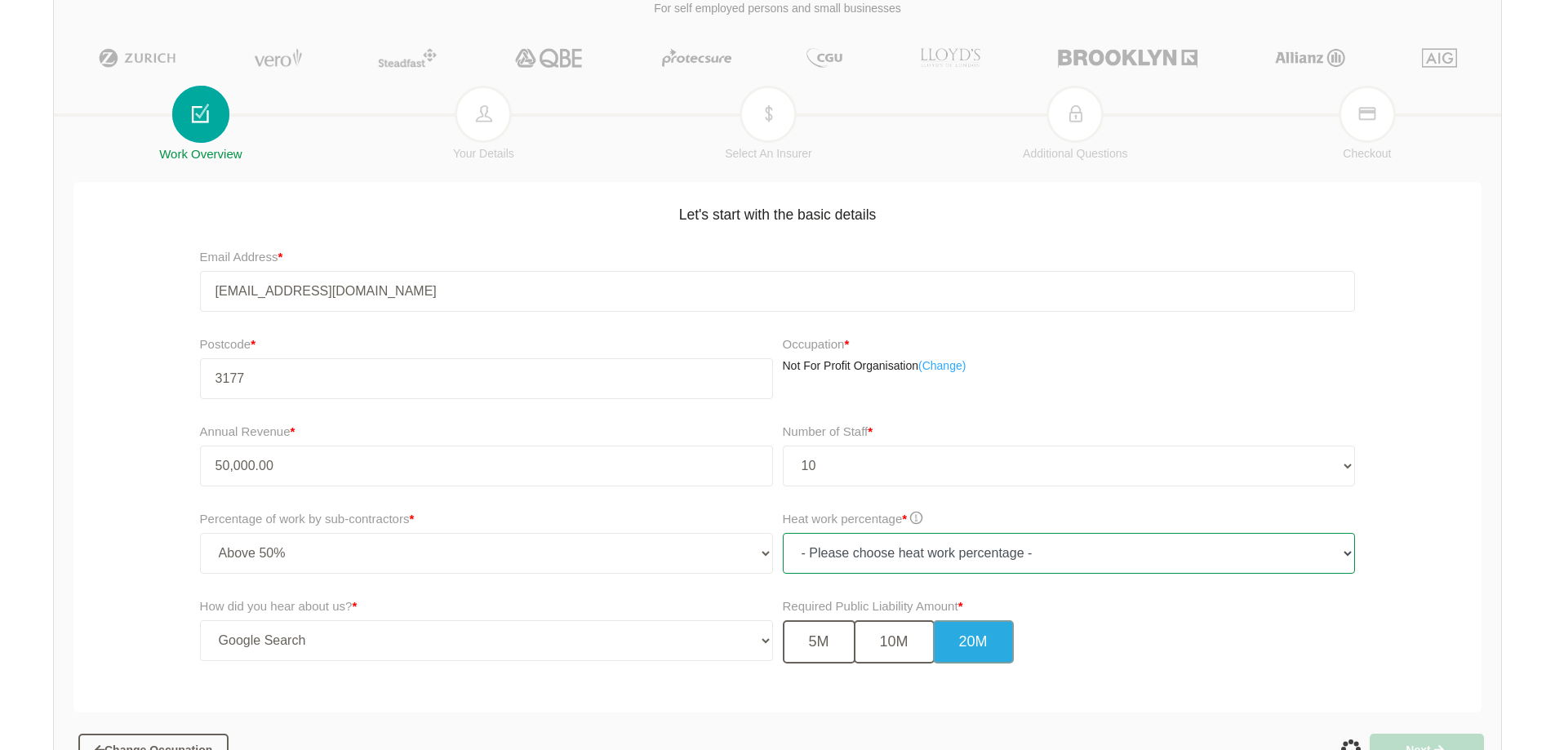
click at [1103, 563] on select "- Please choose heat work percentage - 0% 0 to 5% Above 5%" at bounding box center [1069, 553] width 573 height 41
click at [783, 533] on select "- Please choose heat work percentage - 0% 0 to 5% Above 5%" at bounding box center [1069, 553] width 573 height 41
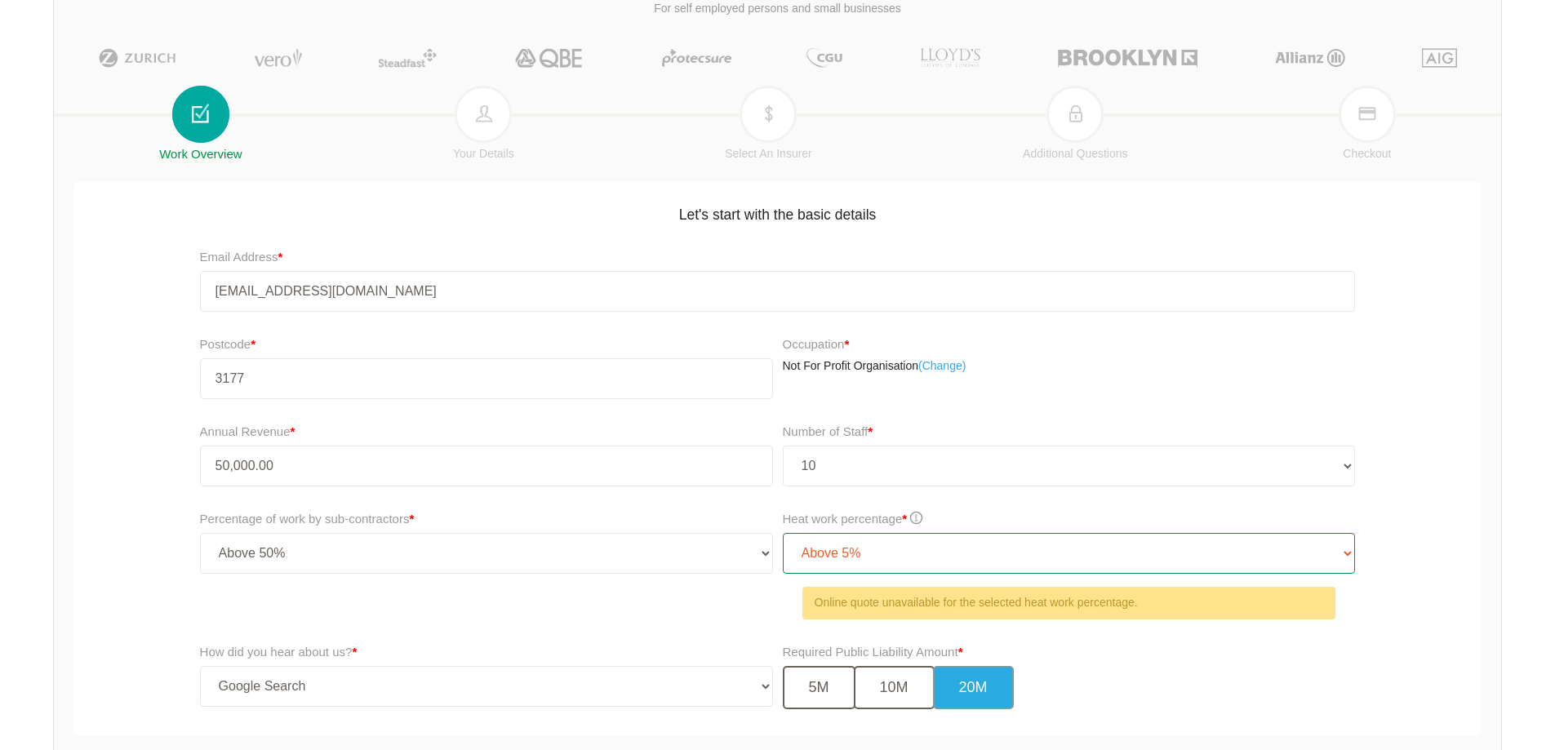
click at [1079, 558] on select "- Please choose heat work percentage - 0% 0 to 5% Above 5%" at bounding box center [1069, 553] width 573 height 41
select select "0"
click at [783, 533] on select "- Please choose heat work percentage - 0% 0 to 5% Above 5%" at bounding box center [1069, 553] width 573 height 41
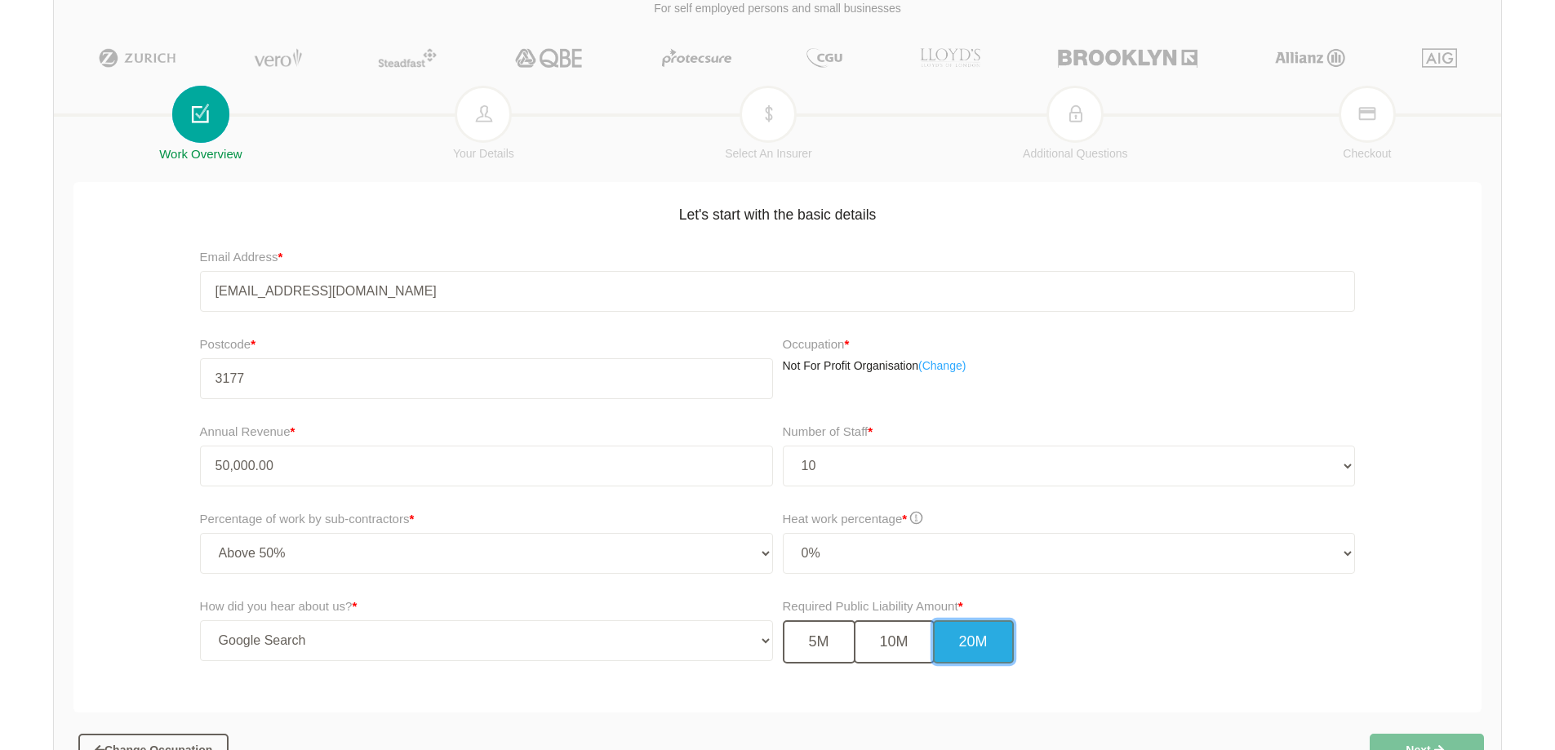
click at [980, 634] on button "20M" at bounding box center [973, 641] width 81 height 43
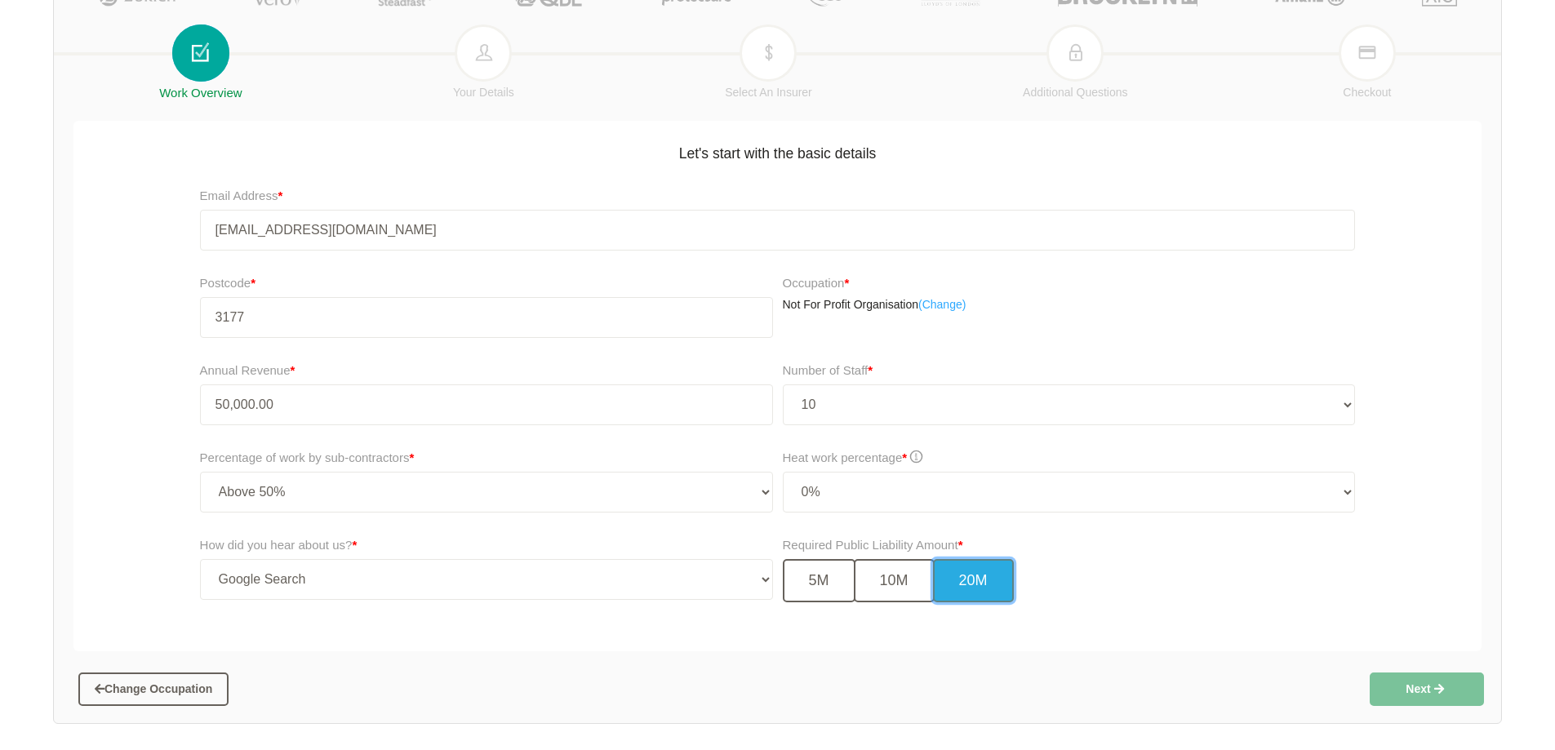
scroll to position [278, 0]
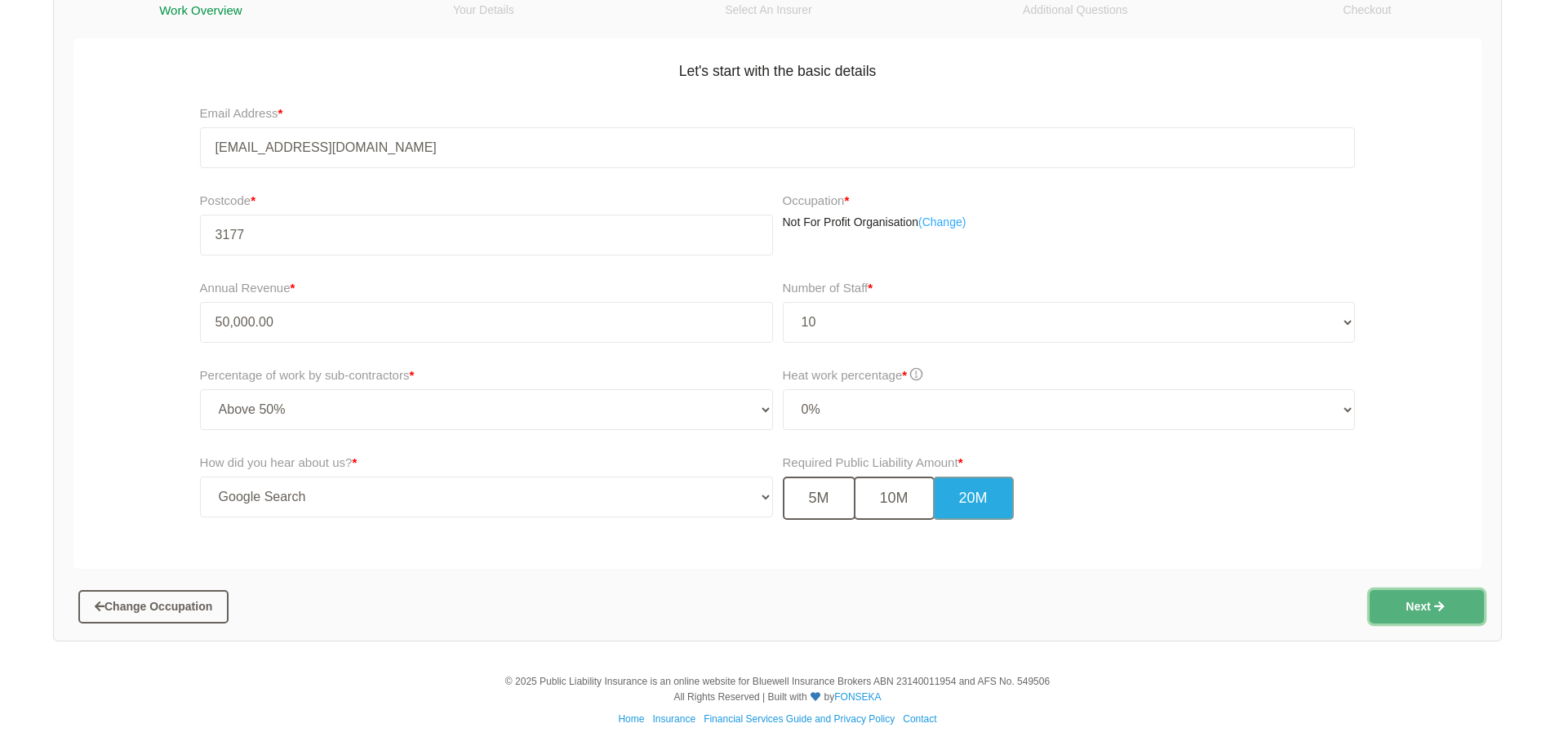
click at [1415, 610] on button "Next" at bounding box center [1427, 606] width 114 height 33
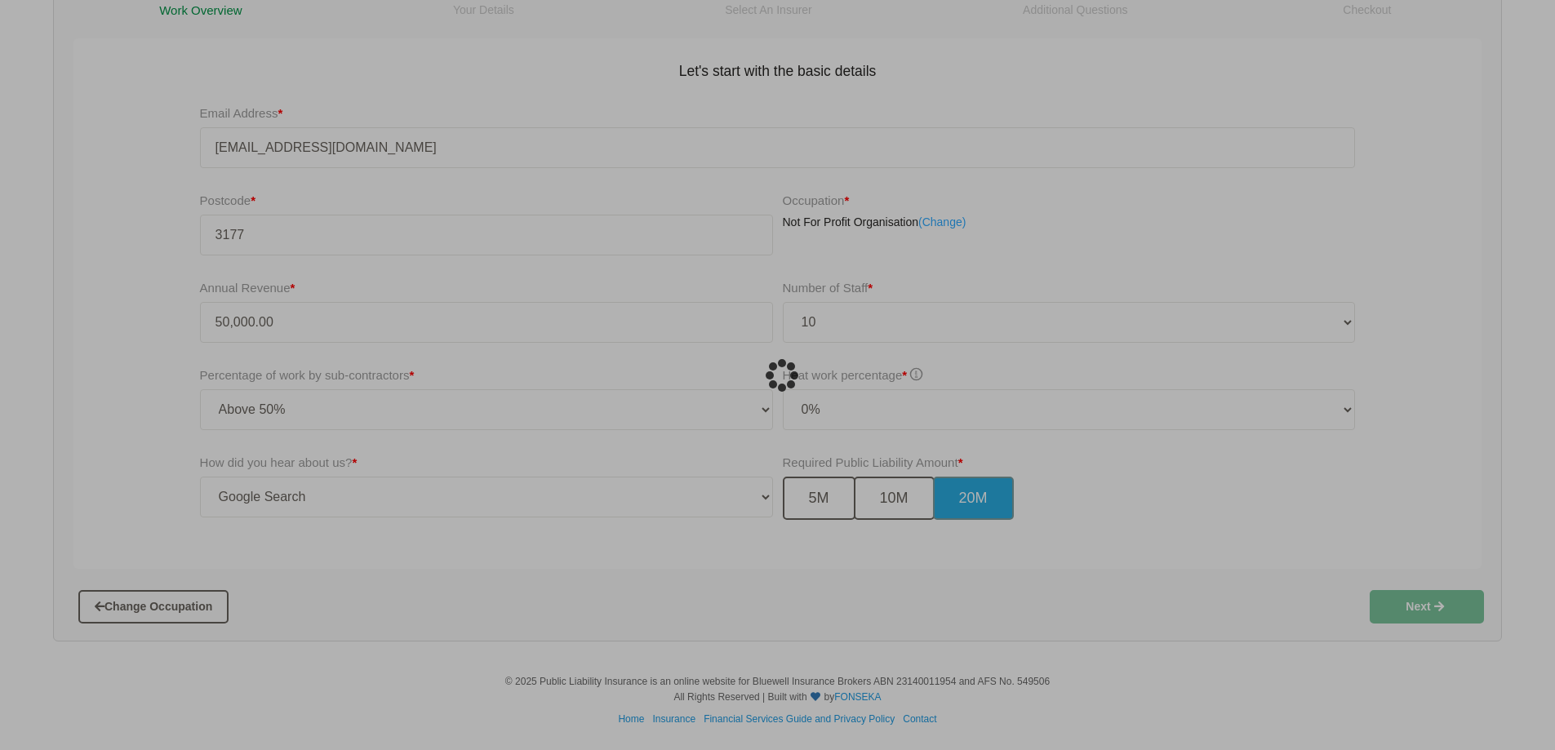
scroll to position [41, 0]
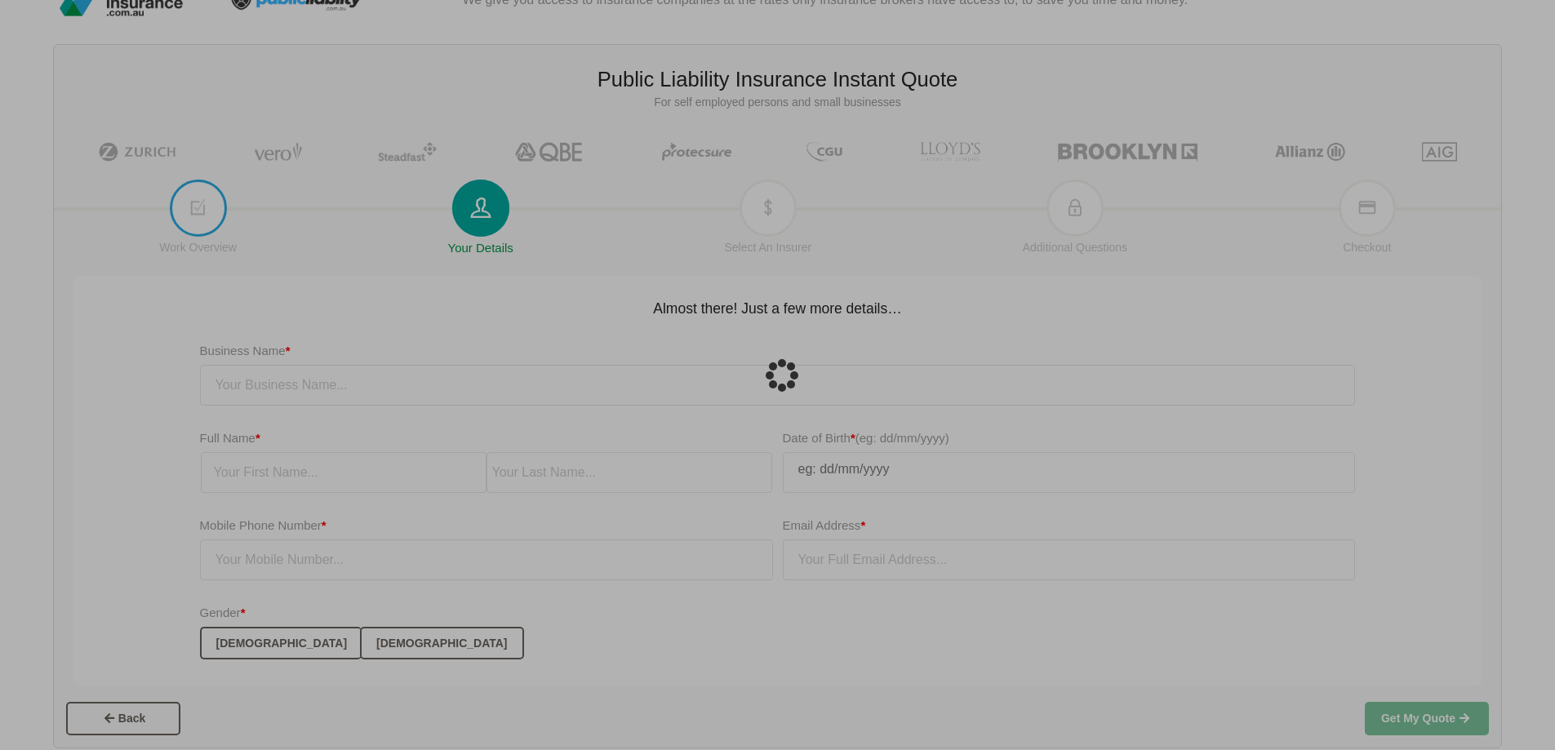
type input "[EMAIL_ADDRESS][DOMAIN_NAME]"
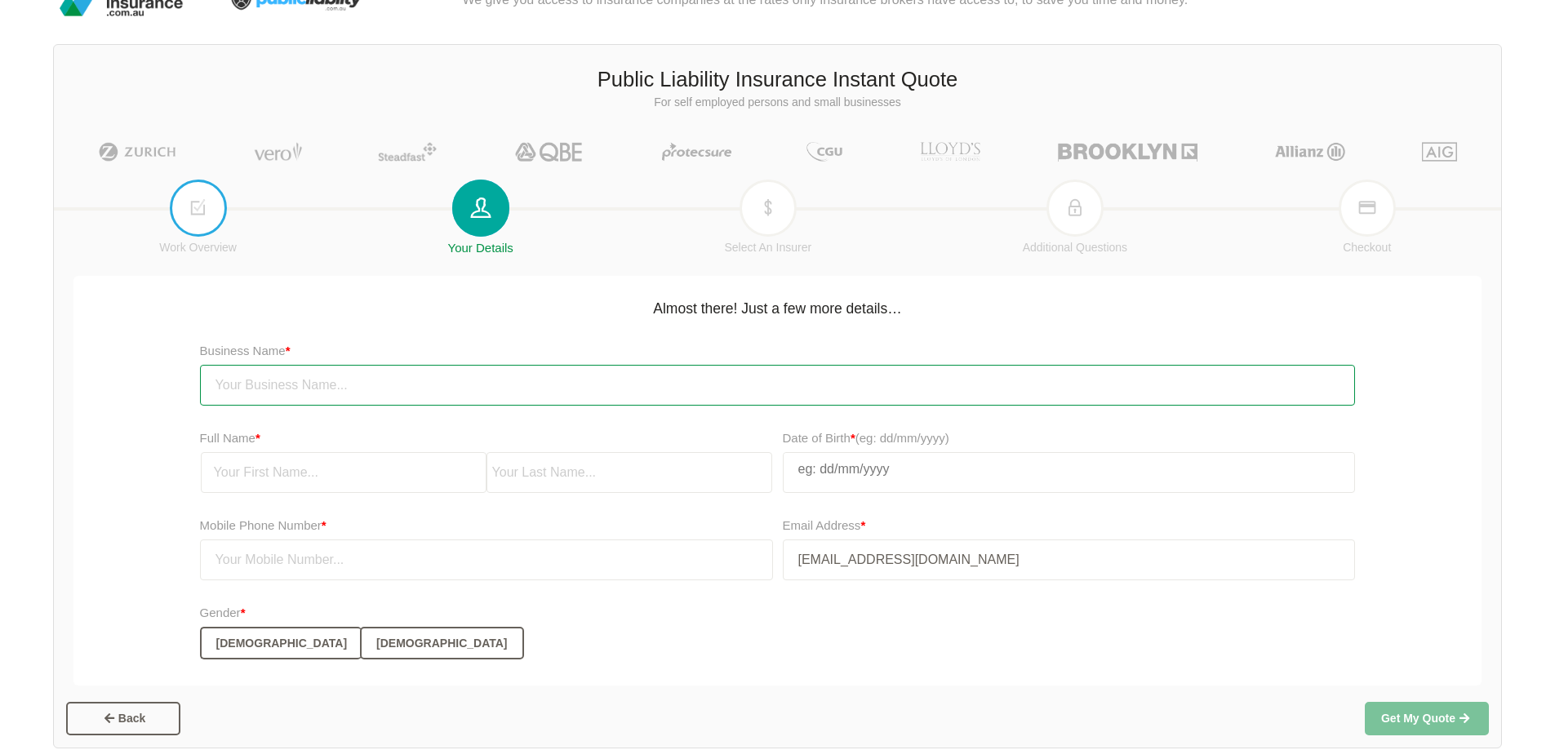
click at [634, 388] on input "text" at bounding box center [778, 385] width 1156 height 41
type input "TAUNET NELEL ASSOCIATION"
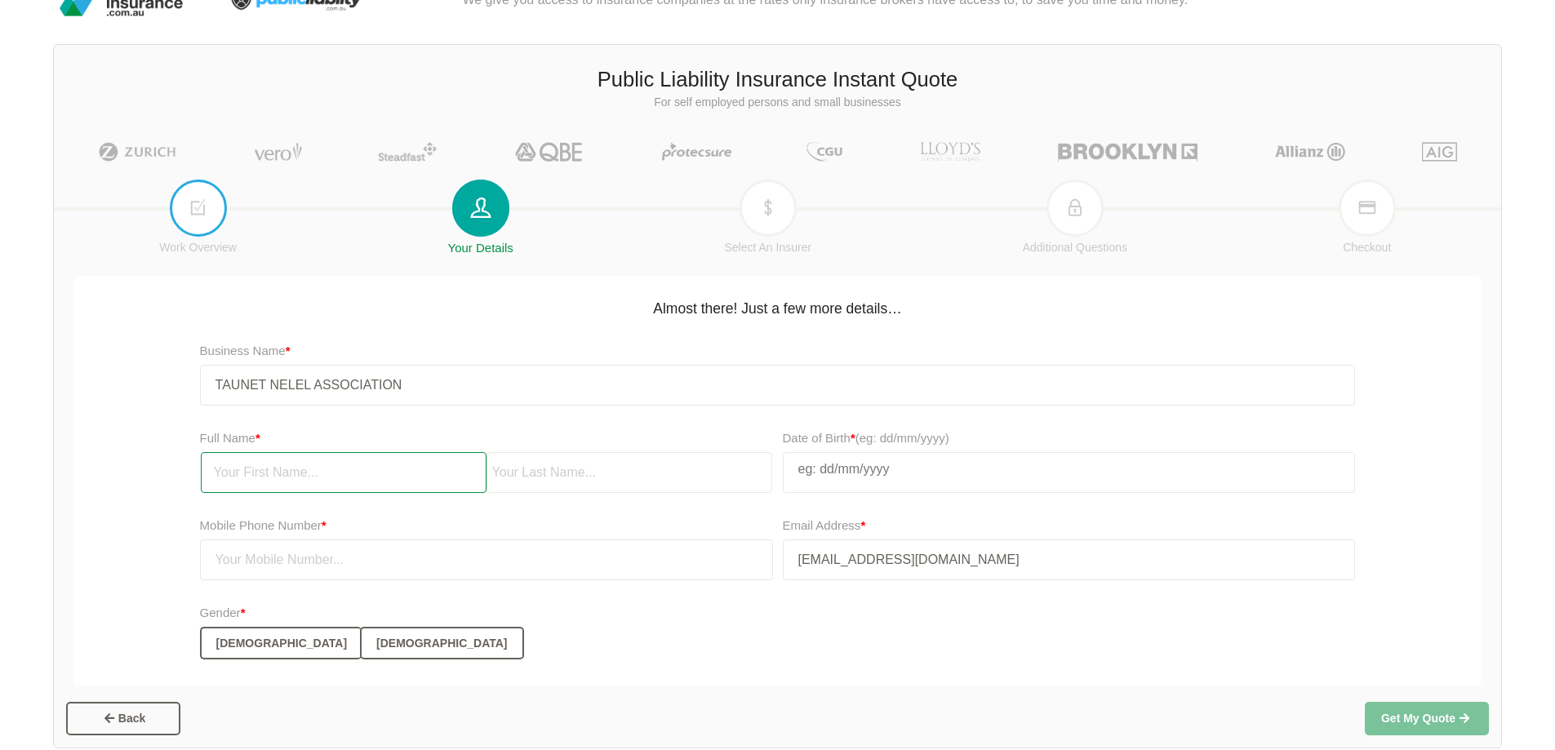
click at [423, 476] on input "text" at bounding box center [344, 472] width 286 height 41
type input "[PERSON_NAME]"
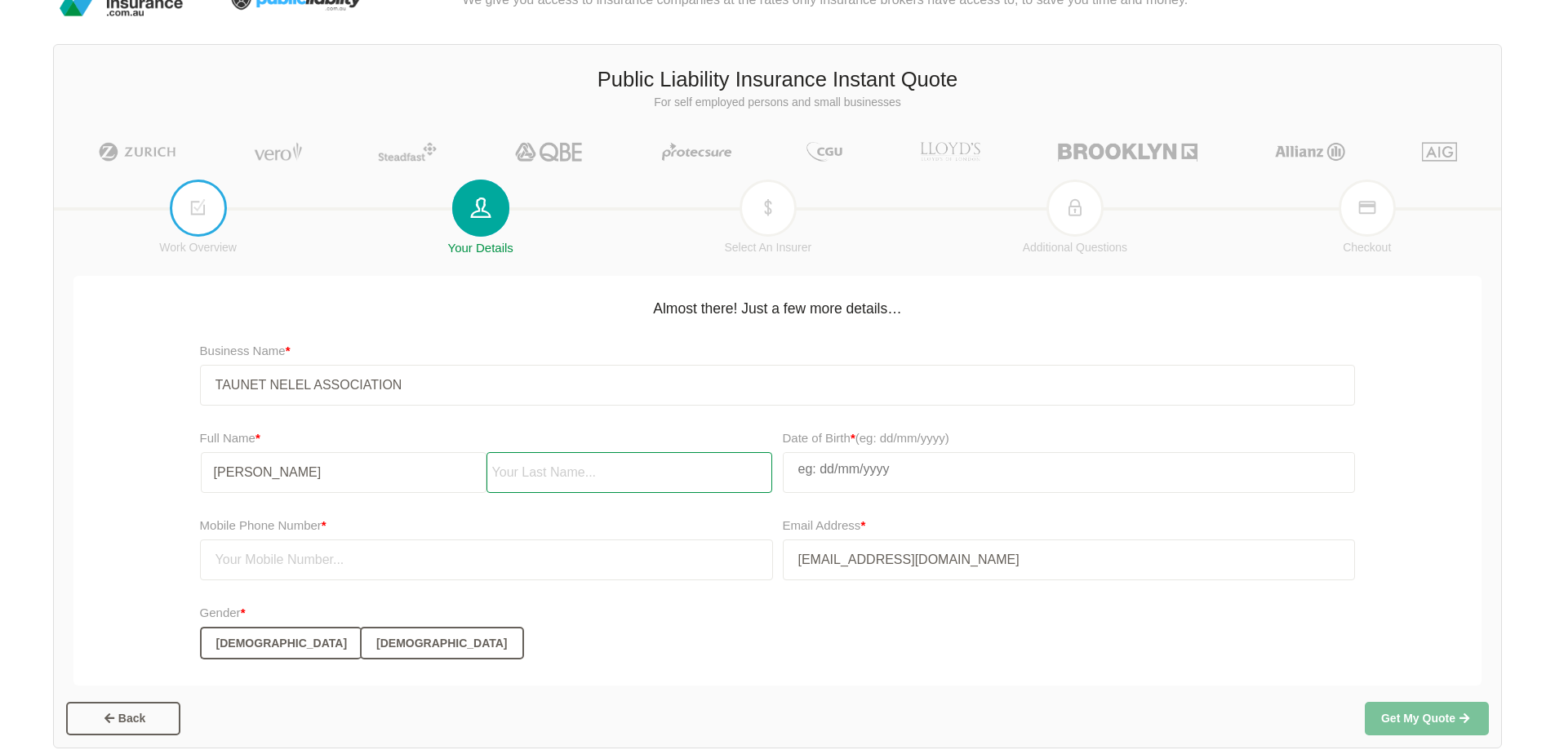
click at [532, 471] on input "text" at bounding box center [630, 472] width 286 height 41
type input "MANGUSHO"
select select "7"
select select "2007"
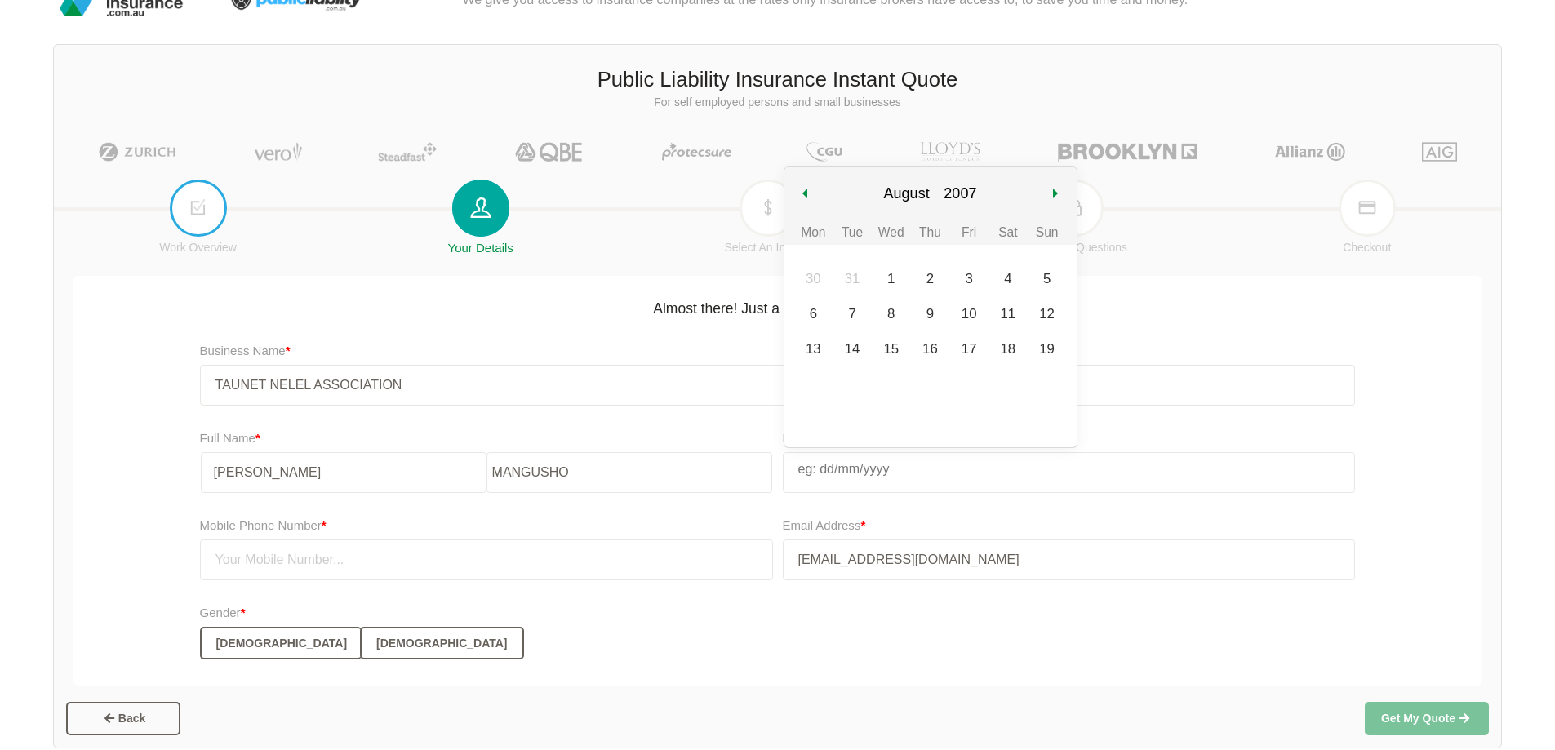
click at [872, 473] on input "text" at bounding box center [1069, 469] width 571 height 33
type input "04/04/1"
select select "3"
select select "1"
type input "[DATE]"
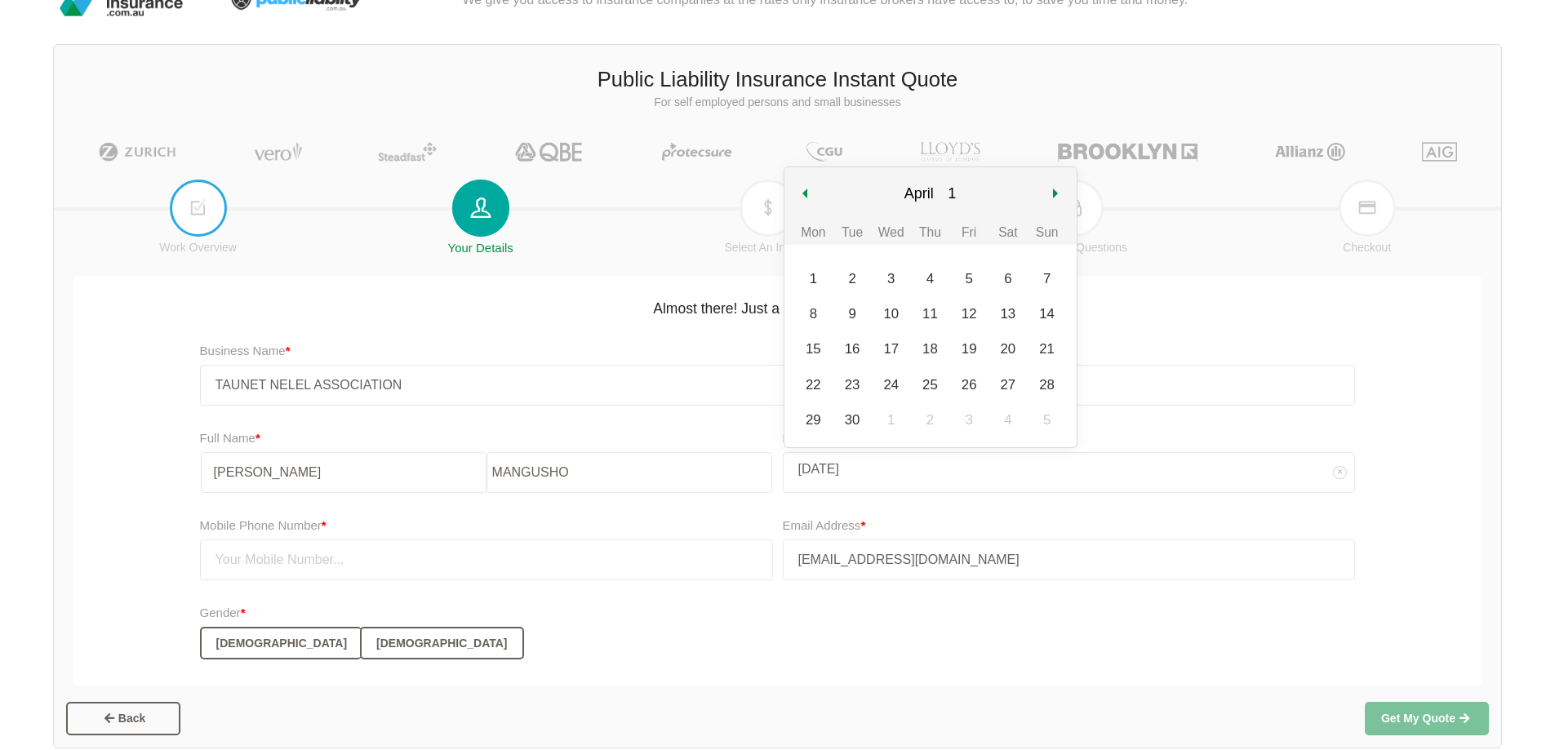
select select "19"
type input "04/04/197"
select select "197"
type input "[DATE]"
select select "1974"
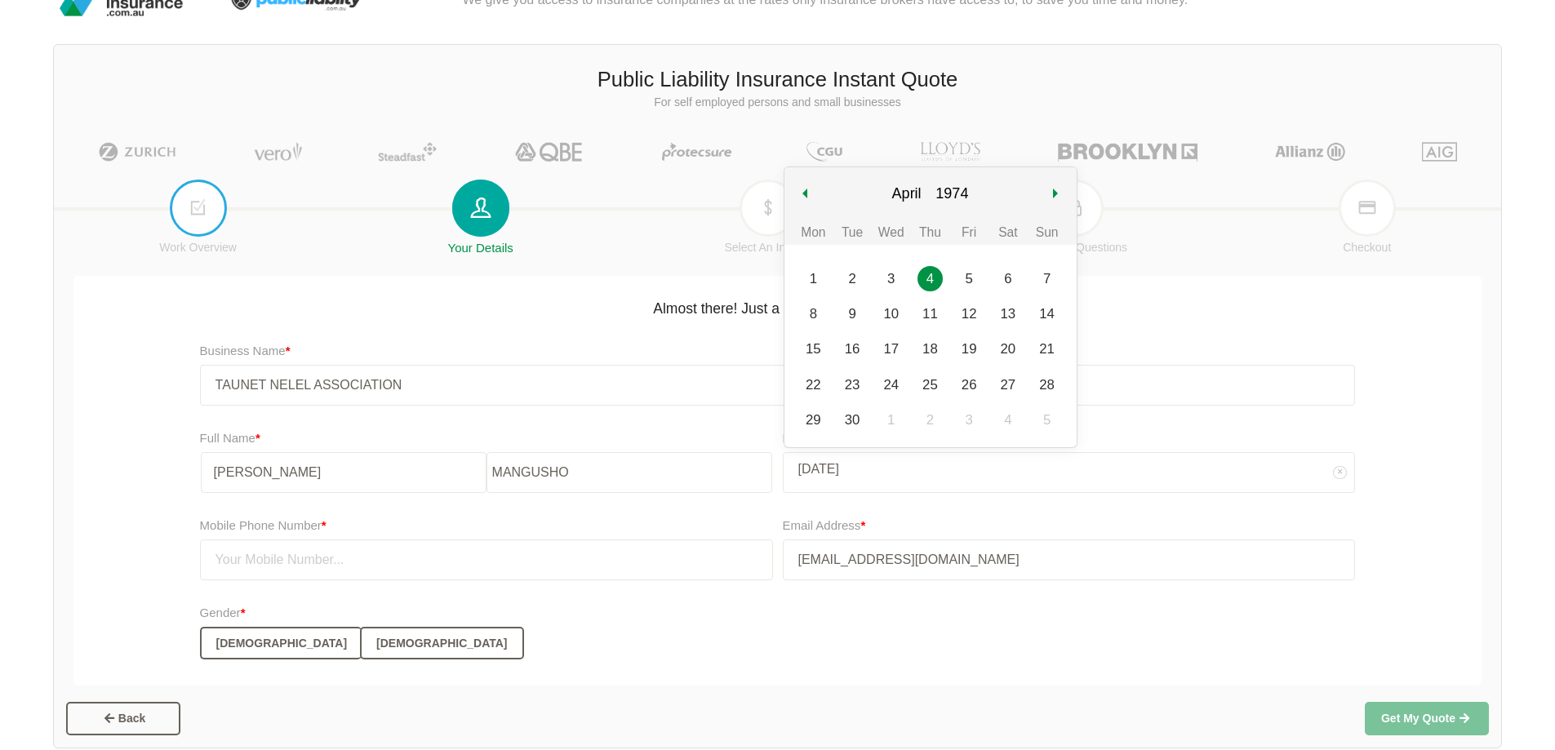
type input "[DATE]"
click at [884, 617] on div "Gender * [DEMOGRAPHIC_DATA] [DEMOGRAPHIC_DATA]" at bounding box center [778, 631] width 1156 height 56
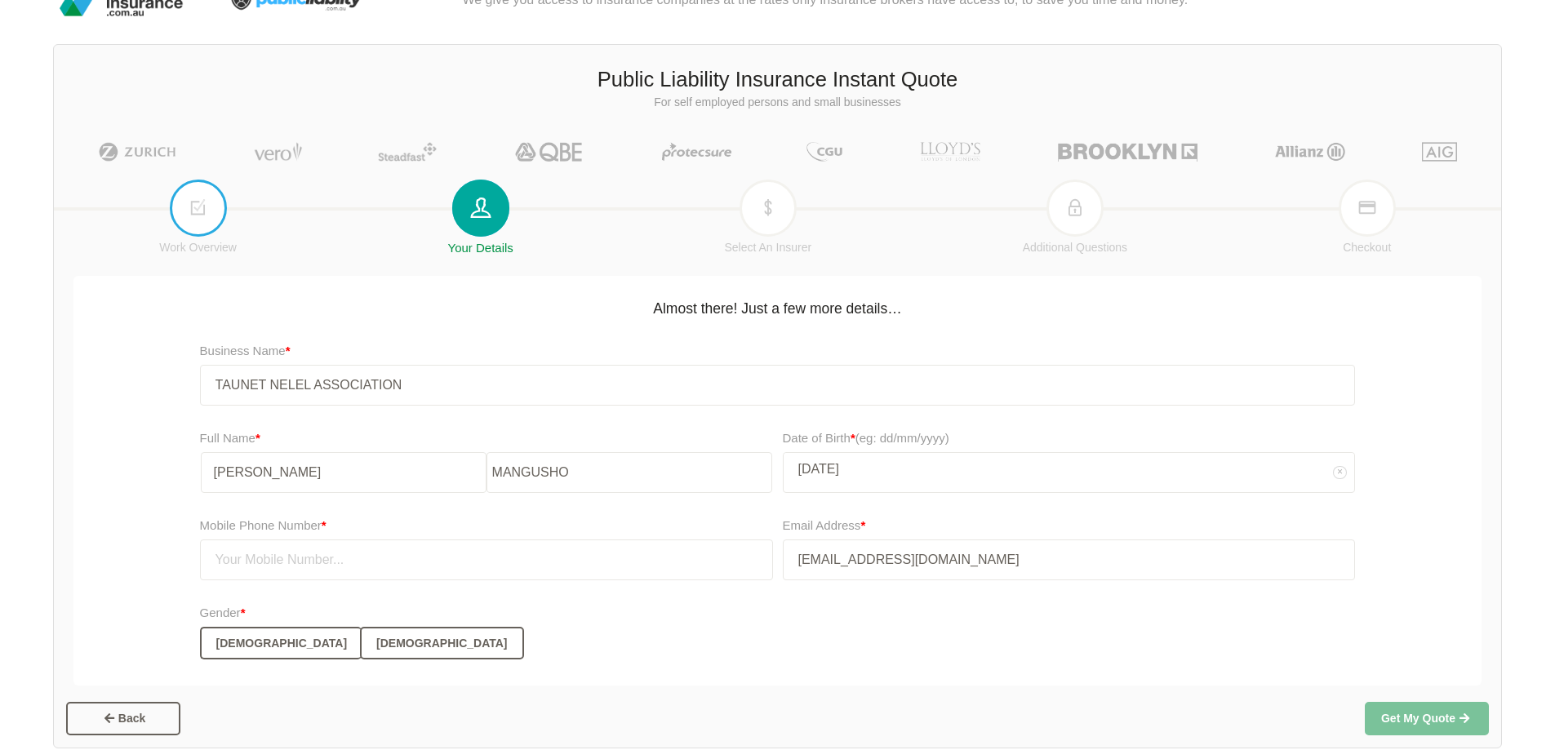
click at [853, 609] on div "Gender * [DEMOGRAPHIC_DATA] [DEMOGRAPHIC_DATA]" at bounding box center [778, 631] width 1156 height 56
click at [461, 561] on input "text" at bounding box center [486, 560] width 573 height 41
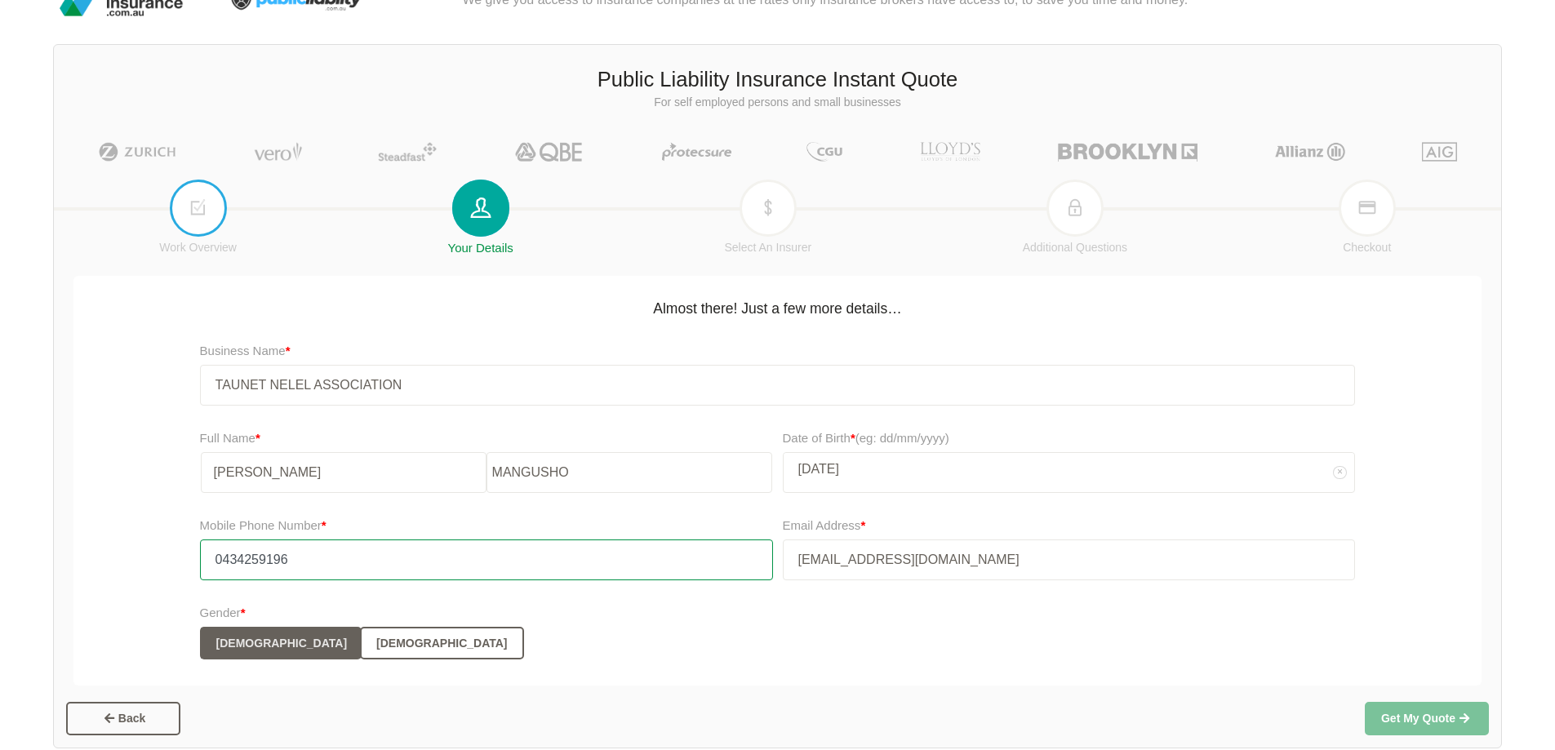
type input "0434259196"
click at [238, 639] on button "[DEMOGRAPHIC_DATA]" at bounding box center [281, 643] width 162 height 33
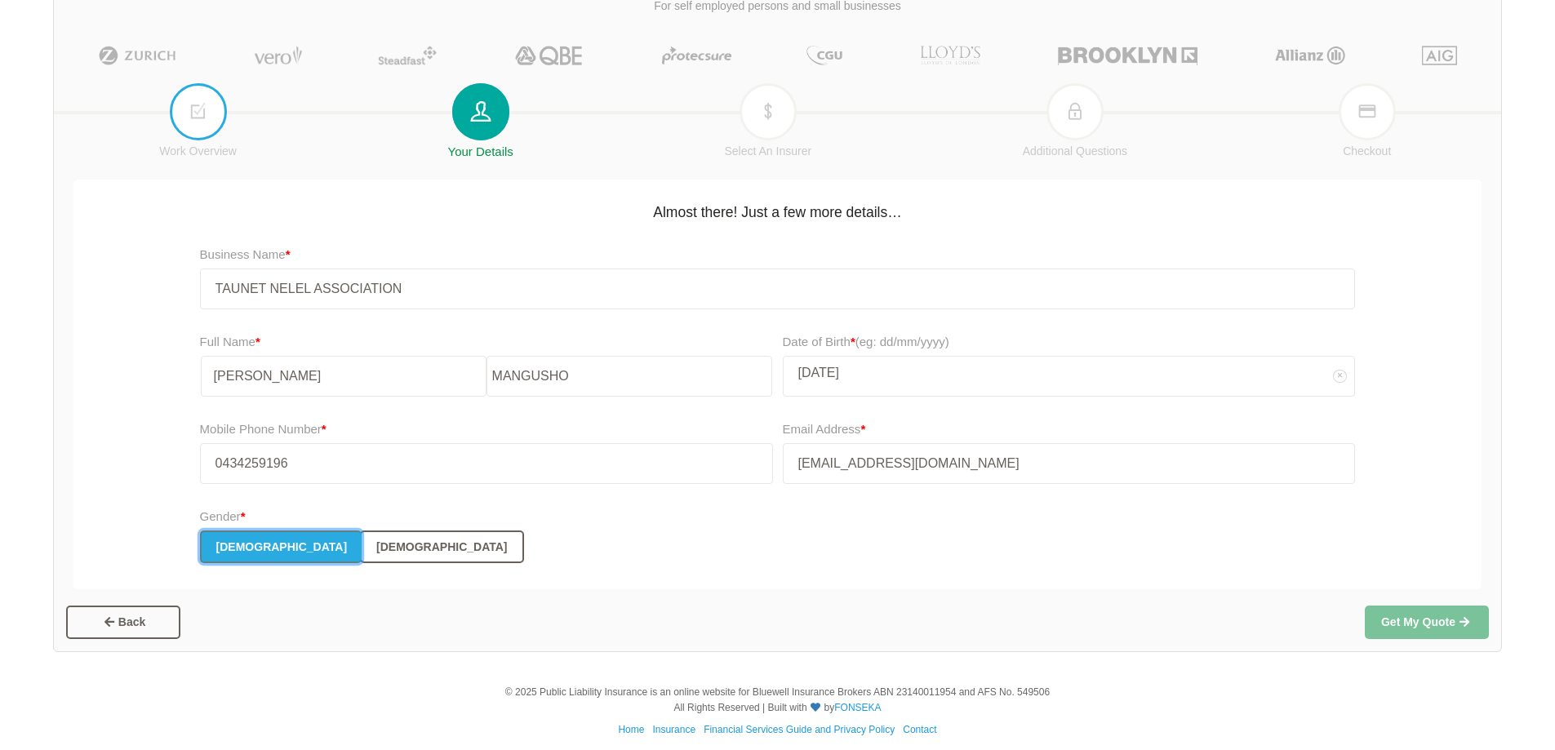
scroll to position [148, 0]
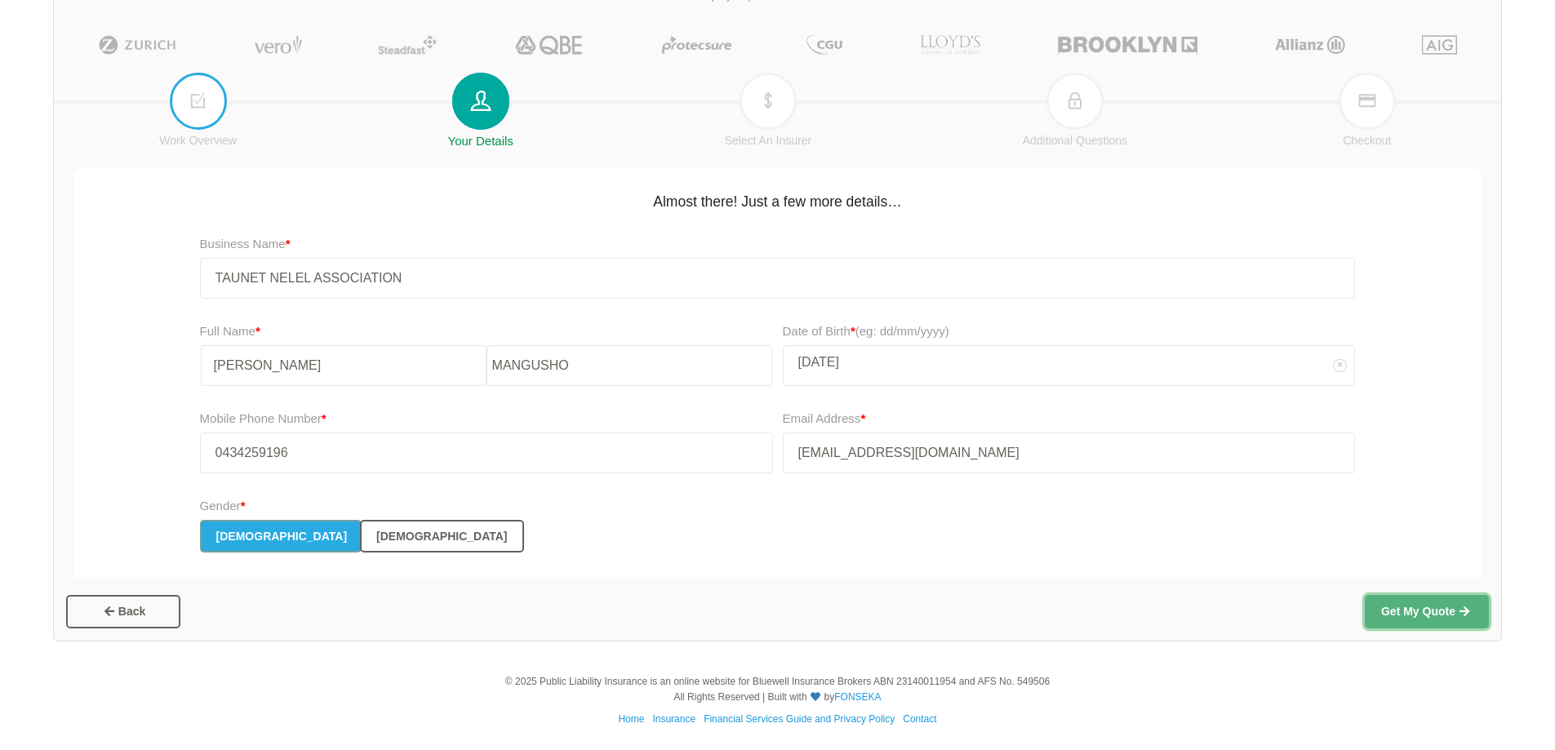
click at [1397, 610] on button "Get My Quote" at bounding box center [1427, 611] width 124 height 33
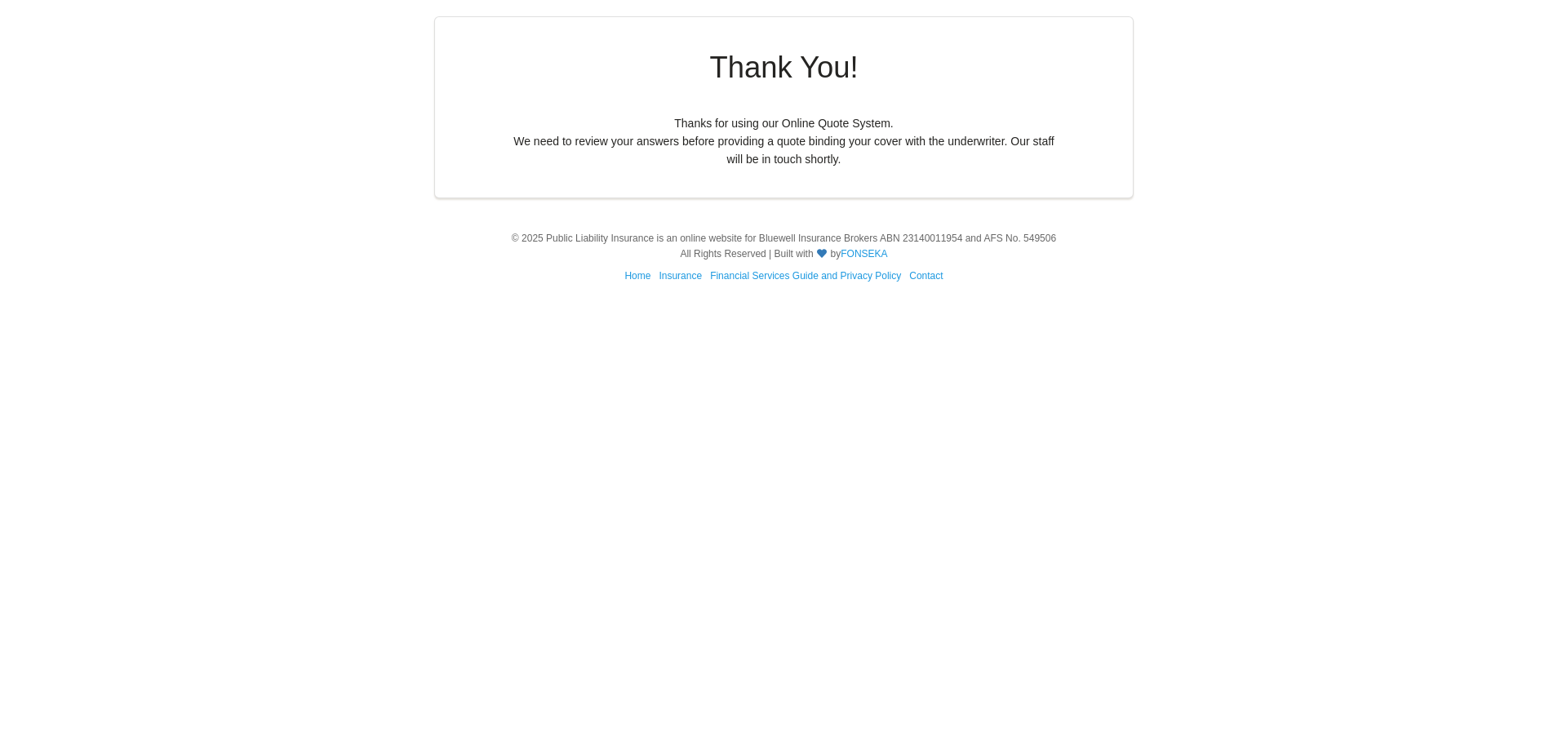
scroll to position [0, 0]
